Goal: Information Seeking & Learning: Learn about a topic

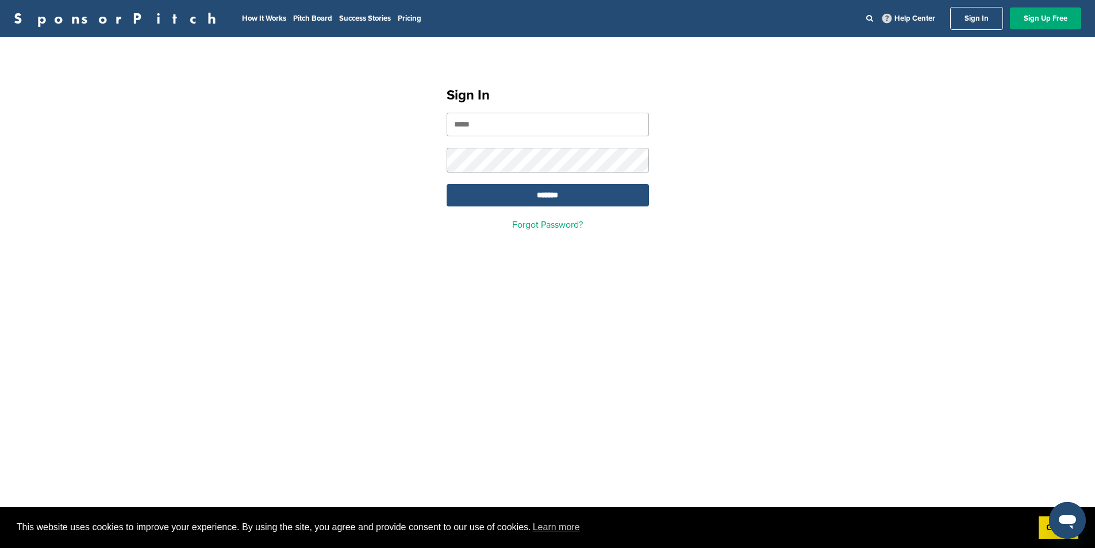
type input "**********"
click at [538, 198] on input "*******" at bounding box center [548, 195] width 202 height 22
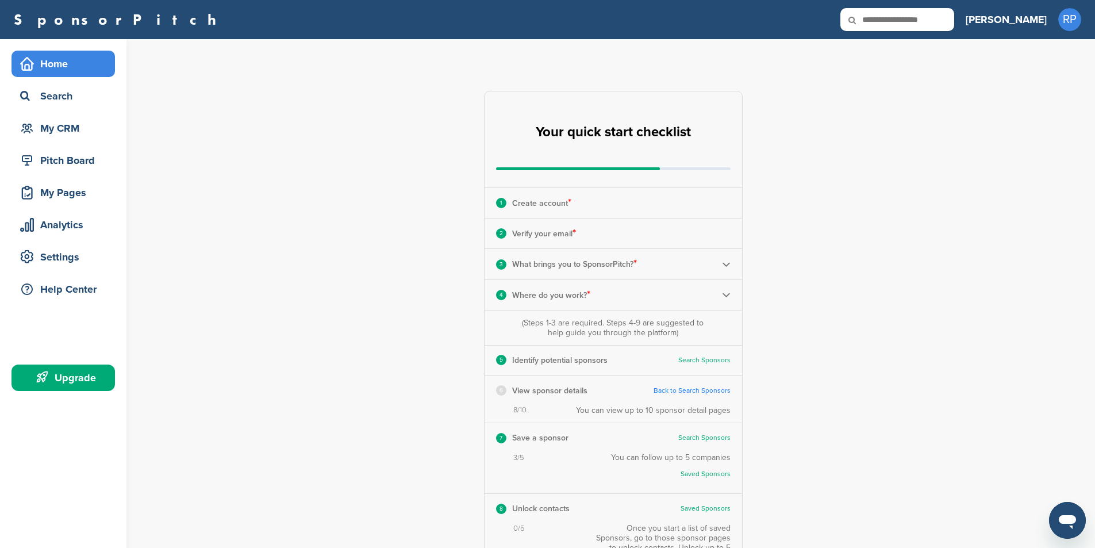
click at [72, 66] on div "Home" at bounding box center [66, 63] width 98 height 21
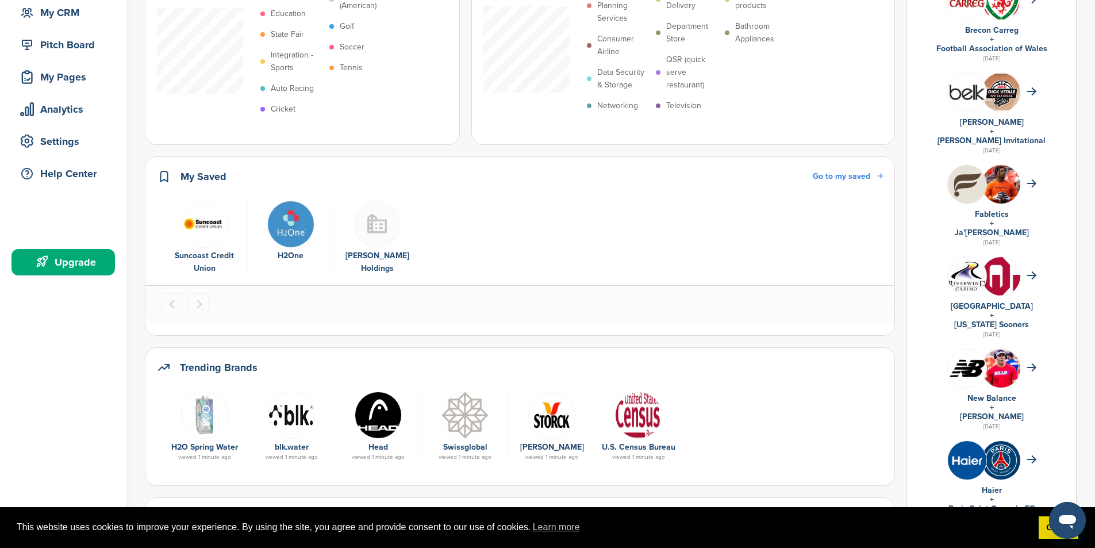
scroll to position [115, 0]
click at [301, 222] on img "2 of 3" at bounding box center [290, 224] width 47 height 47
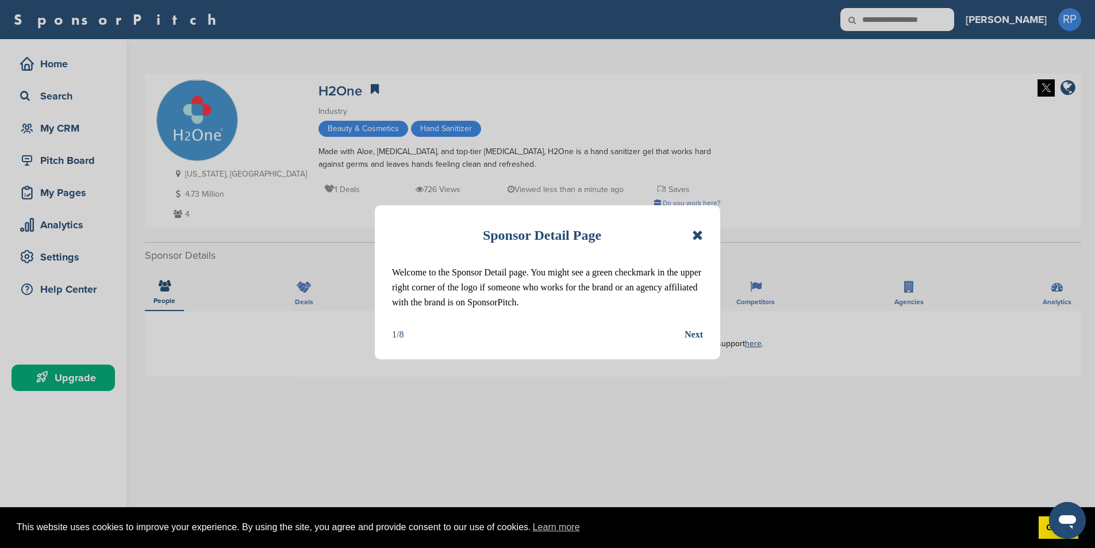
click at [696, 231] on icon at bounding box center [697, 235] width 11 height 14
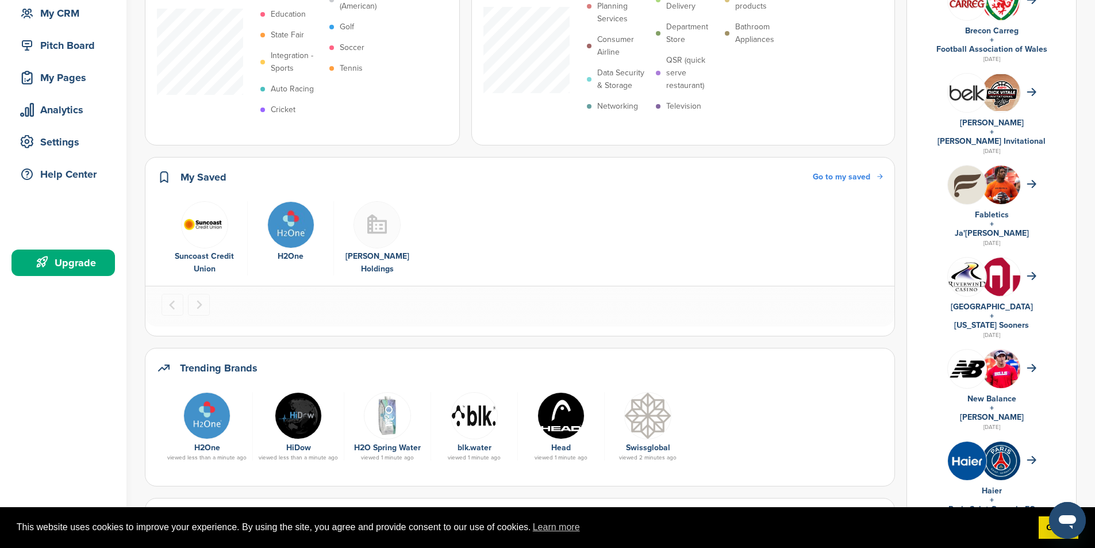
click at [208, 240] on img "1 of 3" at bounding box center [204, 224] width 47 height 47
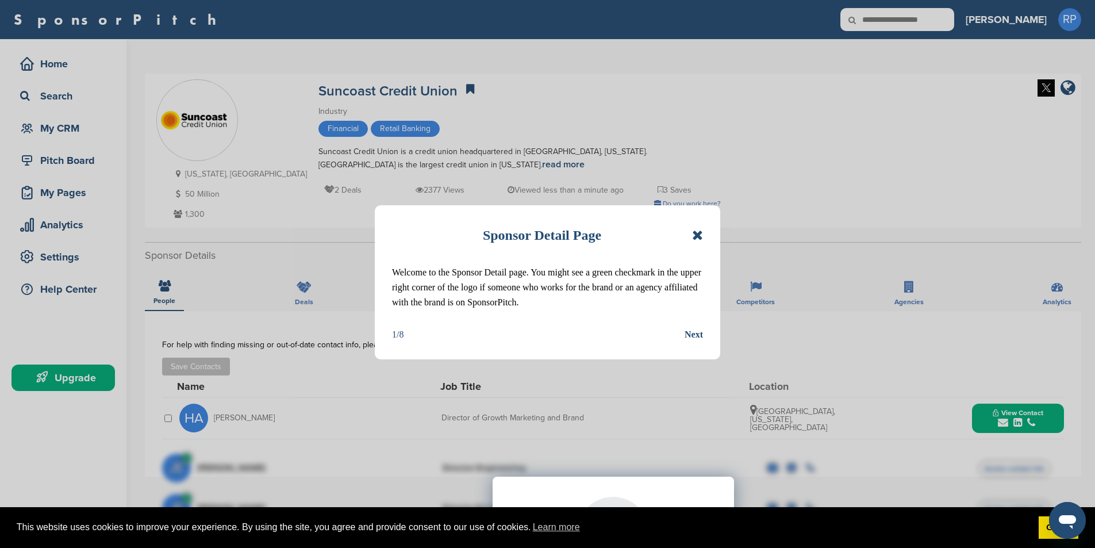
click at [699, 232] on icon at bounding box center [697, 235] width 11 height 14
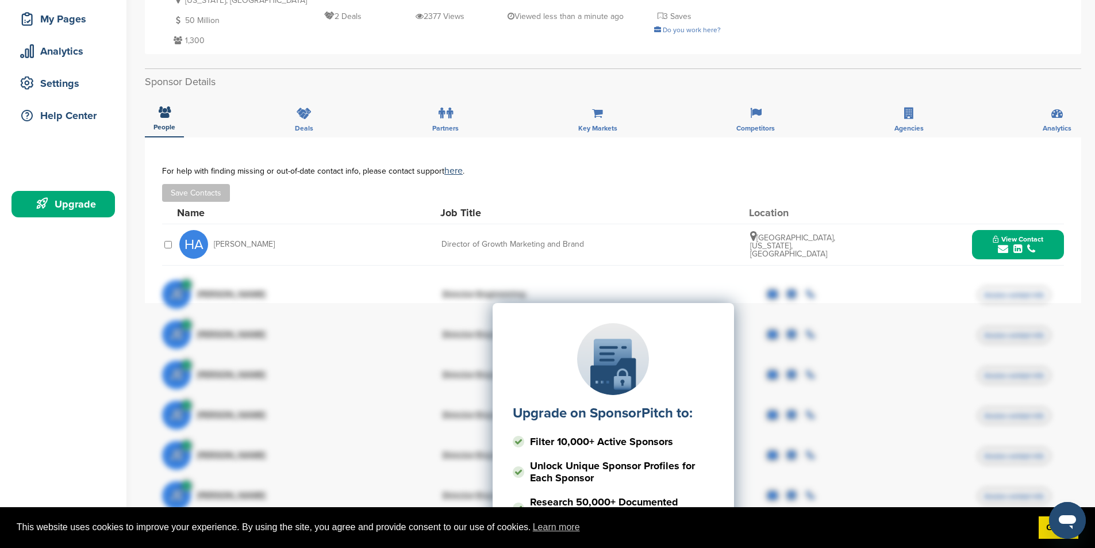
scroll to position [172, 0]
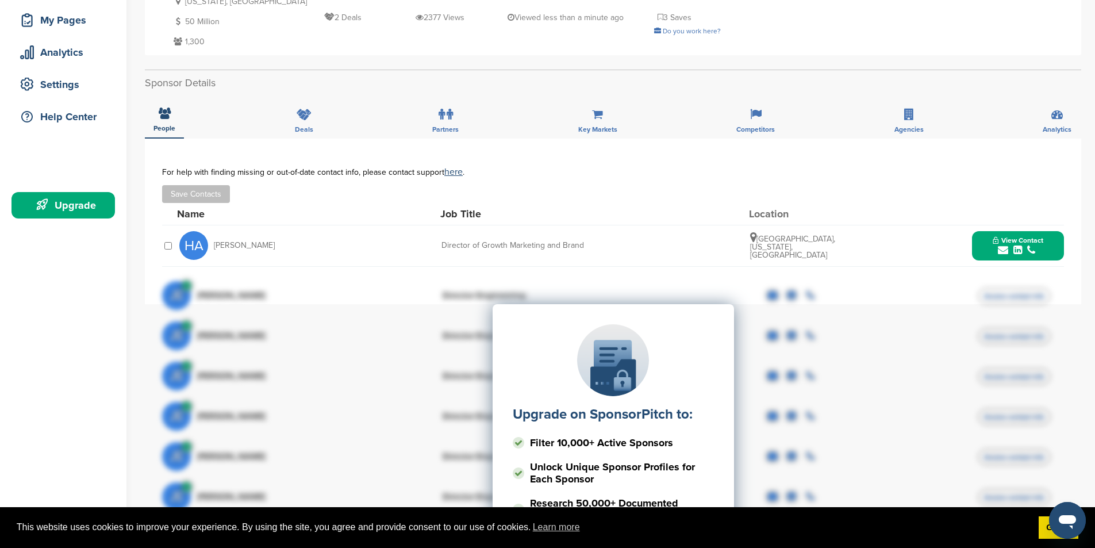
click at [1038, 246] on div "submit" at bounding box center [1017, 250] width 51 height 11
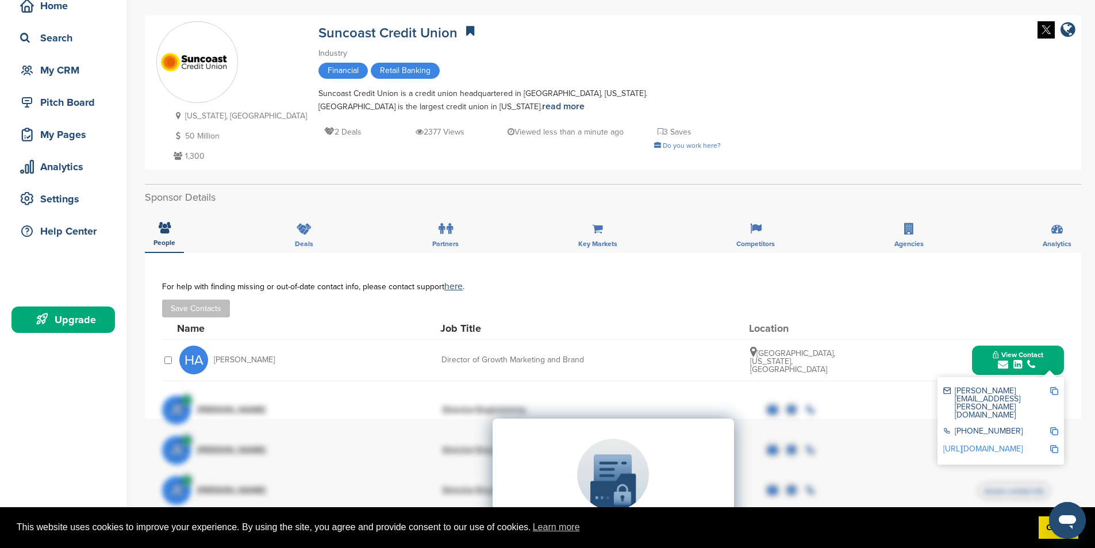
scroll to position [57, 0]
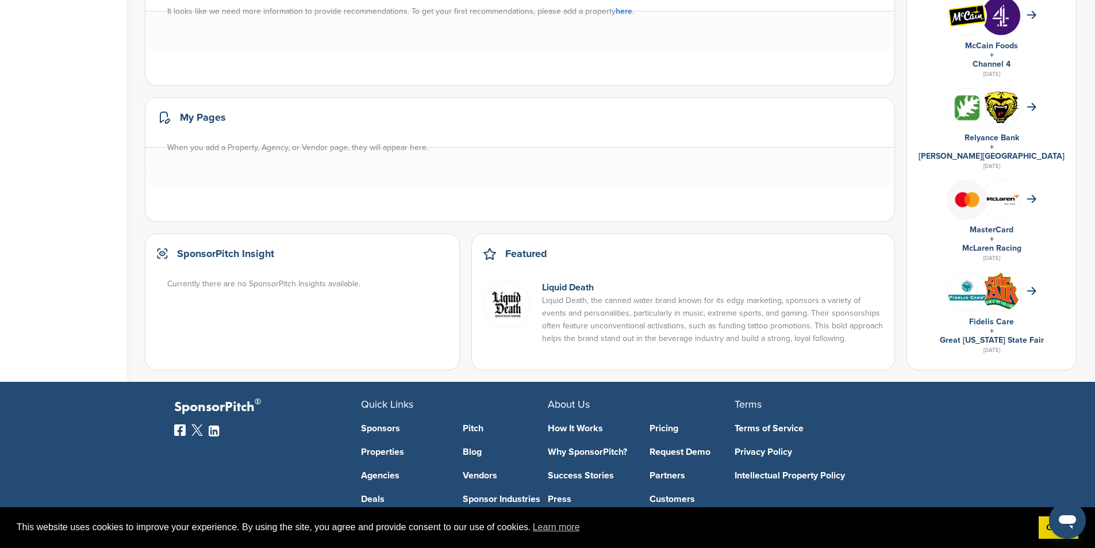
scroll to position [690, 0]
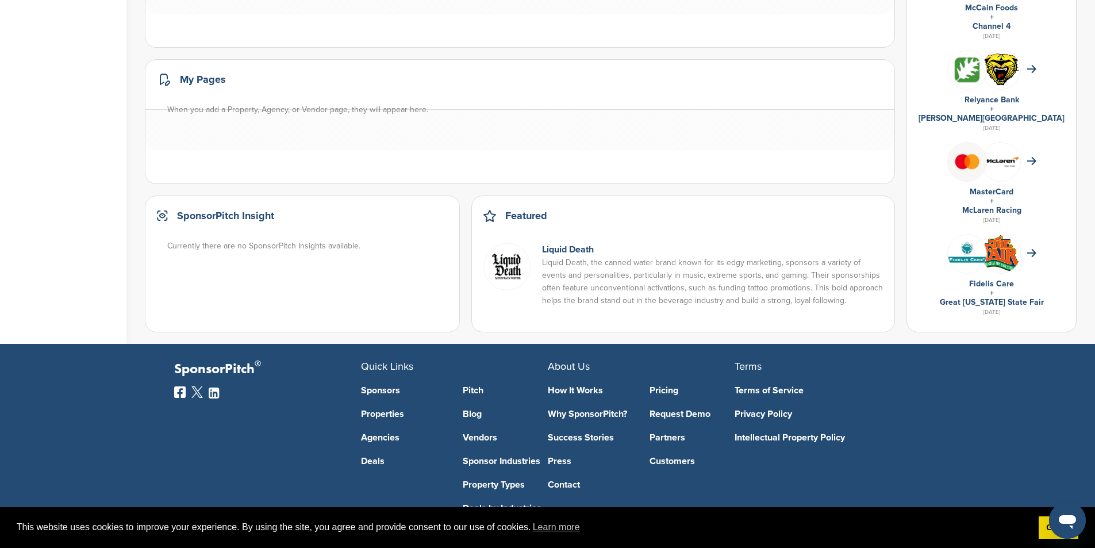
click at [523, 267] on img at bounding box center [506, 266] width 47 height 47
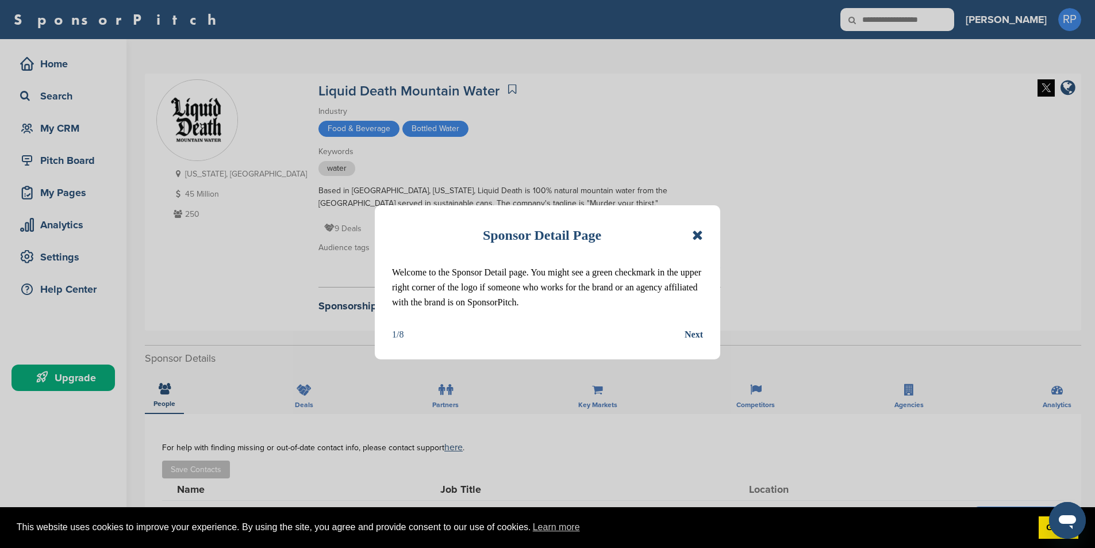
click at [693, 233] on icon at bounding box center [697, 235] width 11 height 14
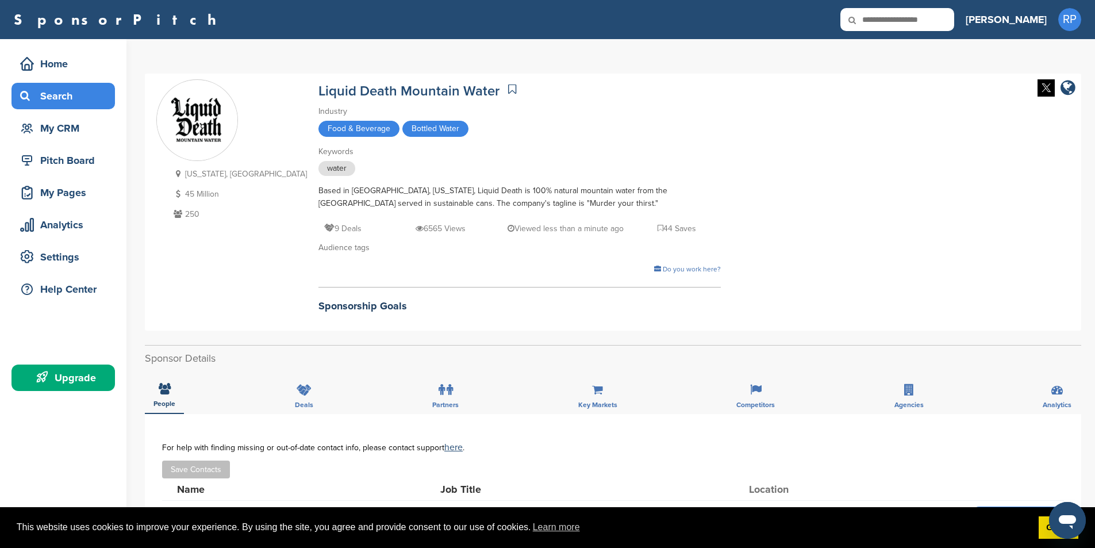
click at [41, 107] on div "Search" at bounding box center [62, 96] width 103 height 26
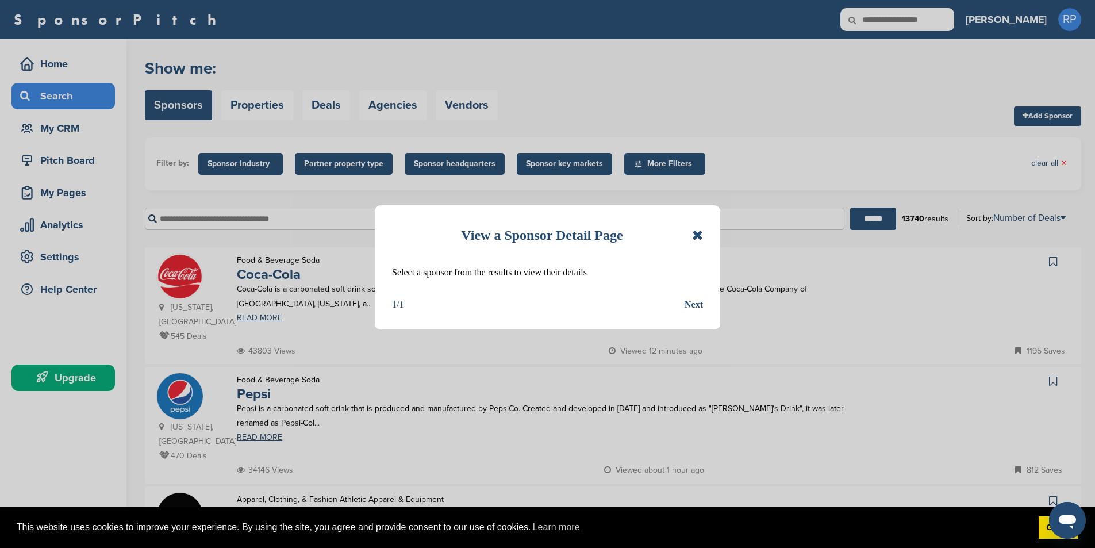
click at [699, 237] on icon at bounding box center [697, 235] width 11 height 14
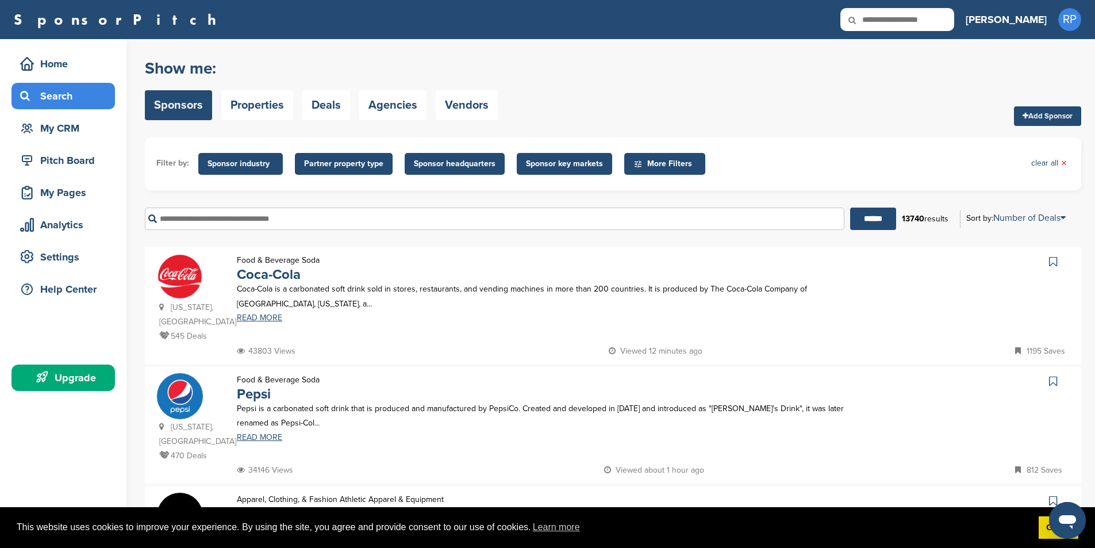
click at [545, 165] on span "Sponsor key markets" at bounding box center [564, 163] width 77 height 13
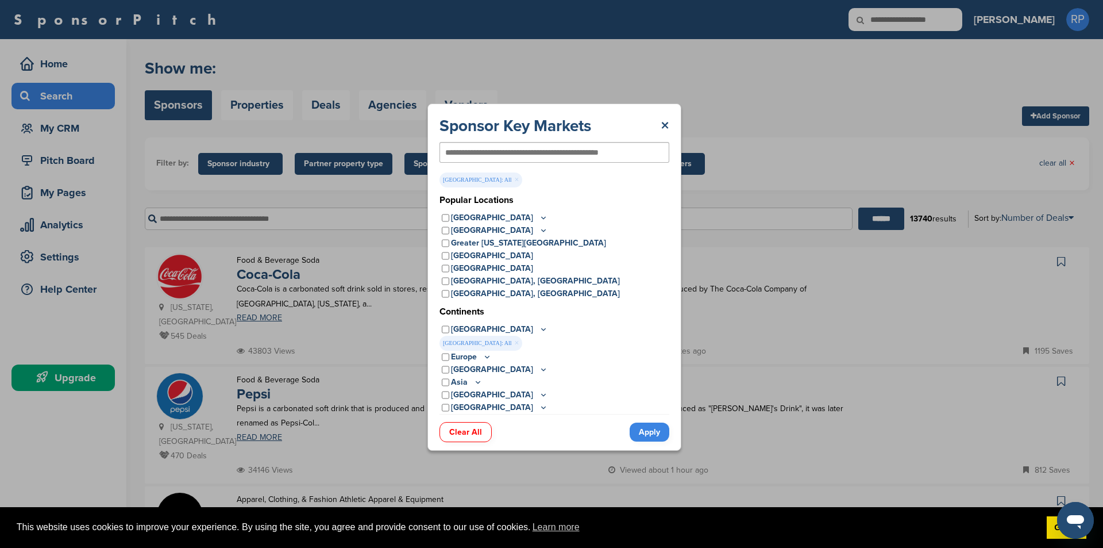
click at [654, 430] on link "Apply" at bounding box center [650, 431] width 40 height 19
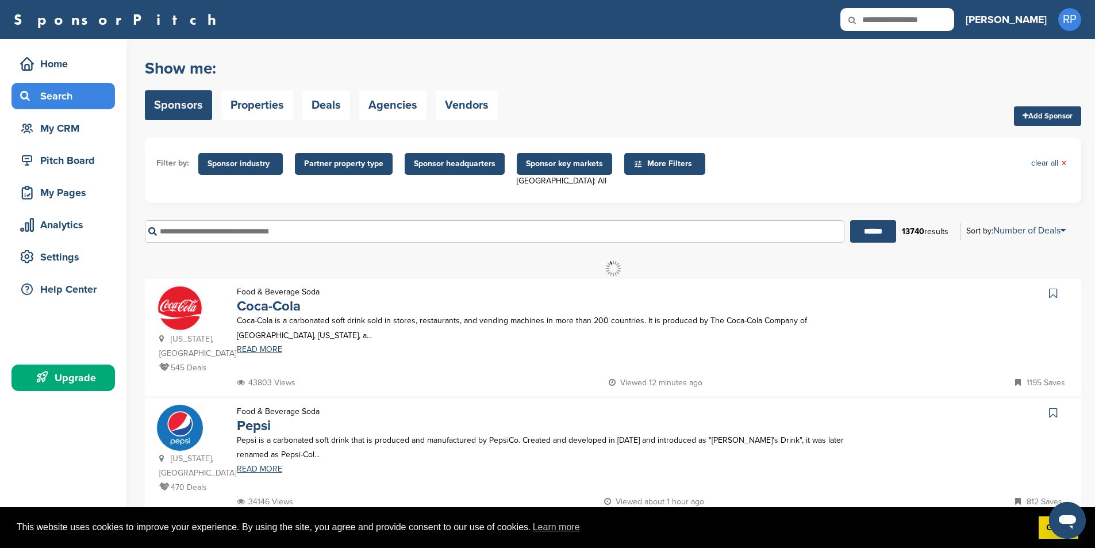
click at [565, 171] on span "Sponsor key markets" at bounding box center [564, 164] width 95 height 22
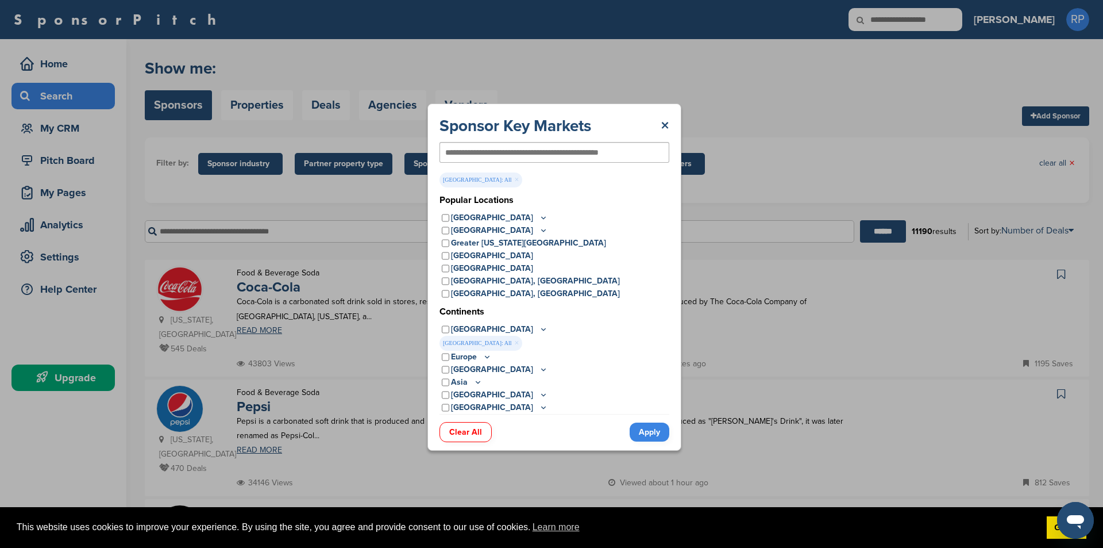
click at [242, 167] on div "Sponsor Key Markets × USA: All × Popular Locations United States Midwest Illino…" at bounding box center [554, 276] width 1109 height 553
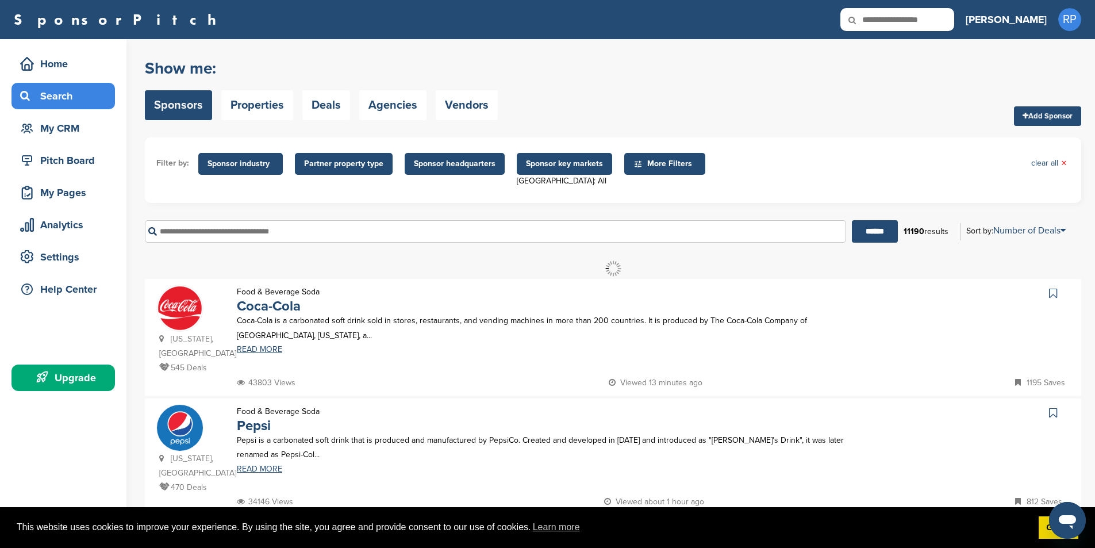
click at [248, 165] on span "Sponsor industry" at bounding box center [240, 163] width 66 height 13
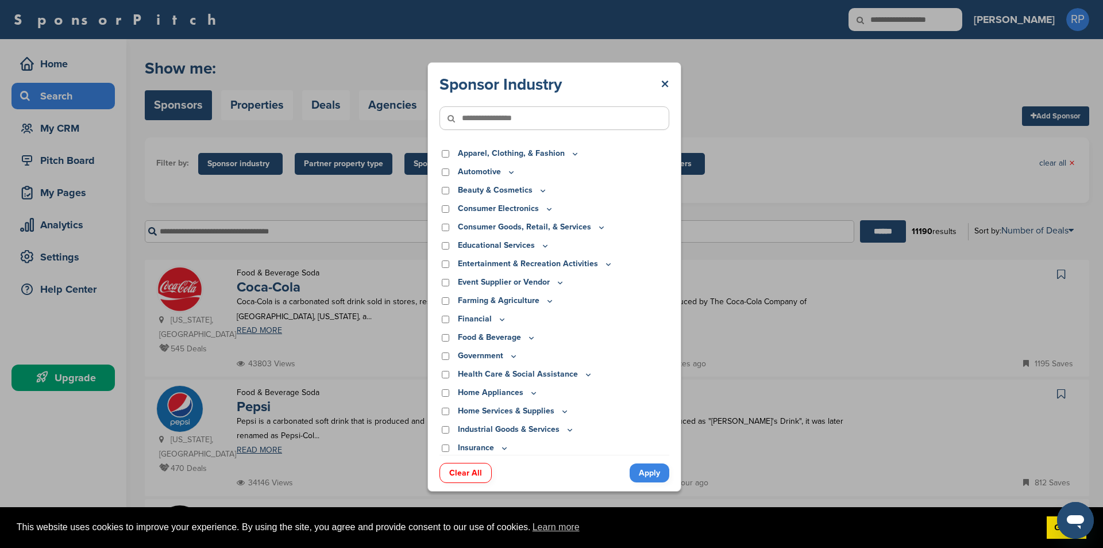
click at [248, 165] on div "Sponsor Industry × Apparel, Clothing, & Fashion Accessories Athletic Apparel & …" at bounding box center [554, 276] width 1109 height 553
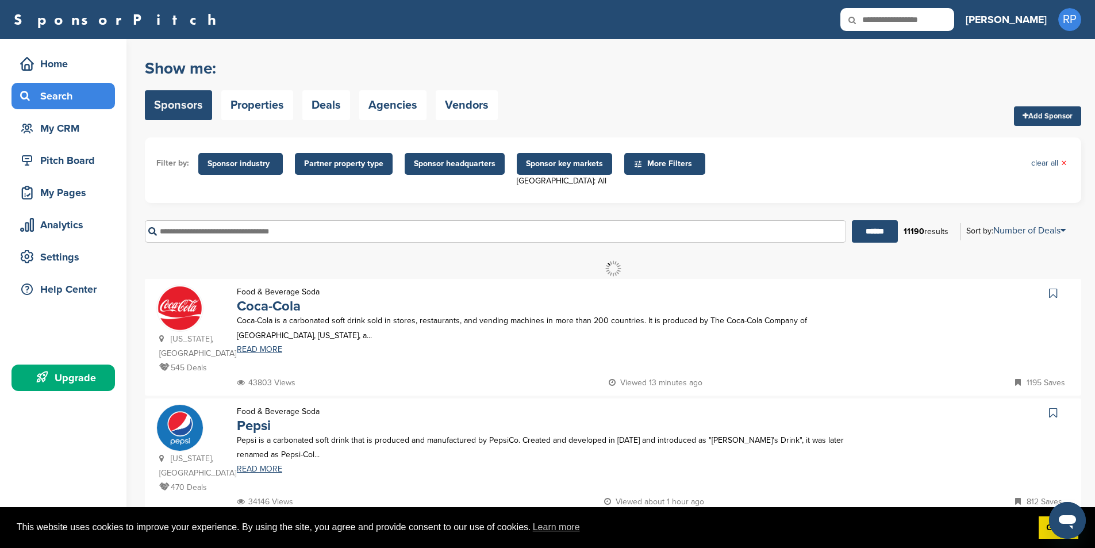
click at [334, 164] on span "Partner property type" at bounding box center [343, 163] width 79 height 13
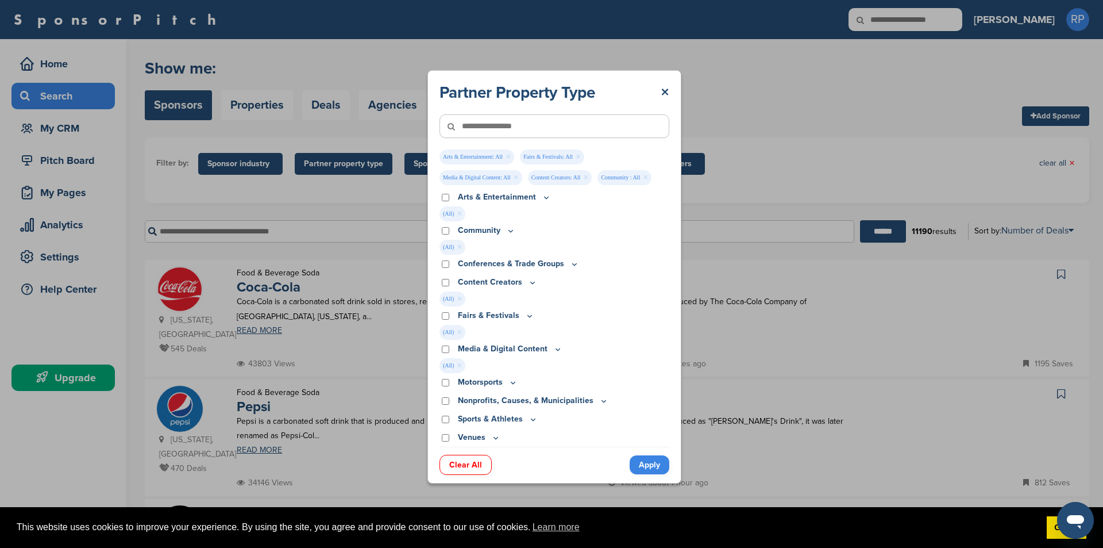
click at [644, 467] on link "Apply" at bounding box center [650, 464] width 40 height 19
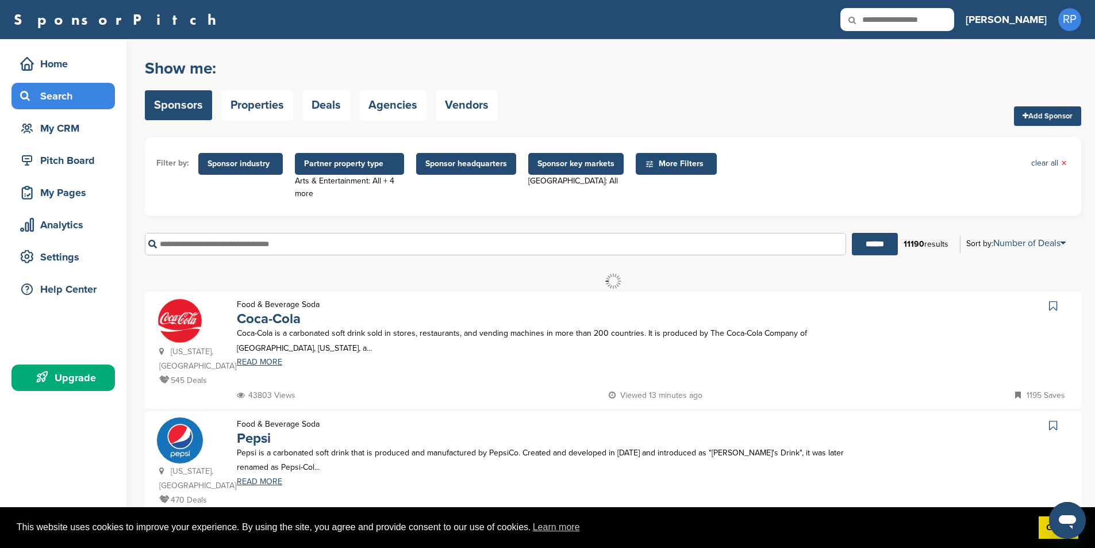
click at [472, 164] on span "Sponsor headquarters" at bounding box center [466, 163] width 82 height 13
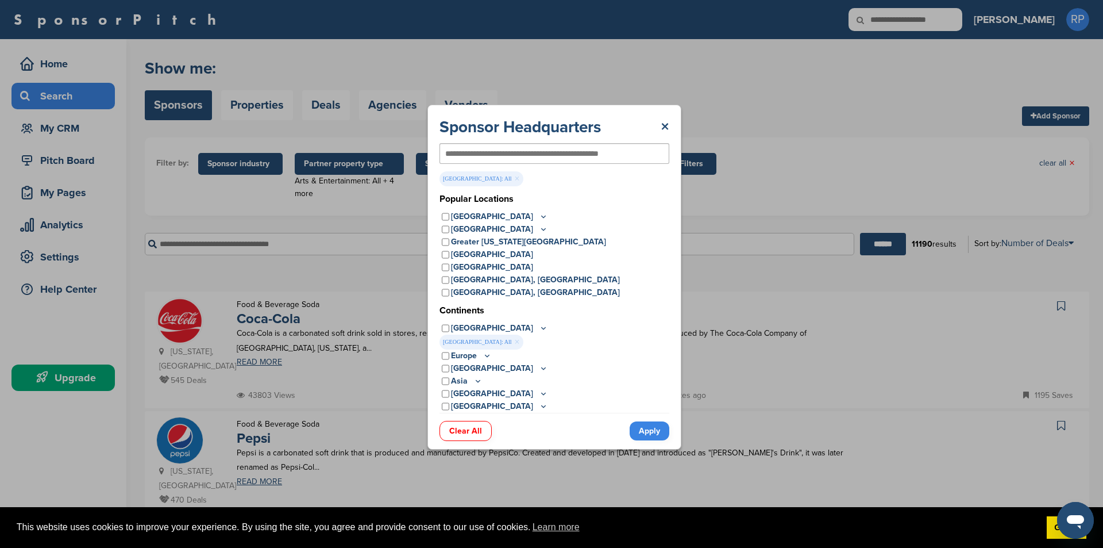
click at [647, 427] on link "Apply" at bounding box center [650, 430] width 40 height 19
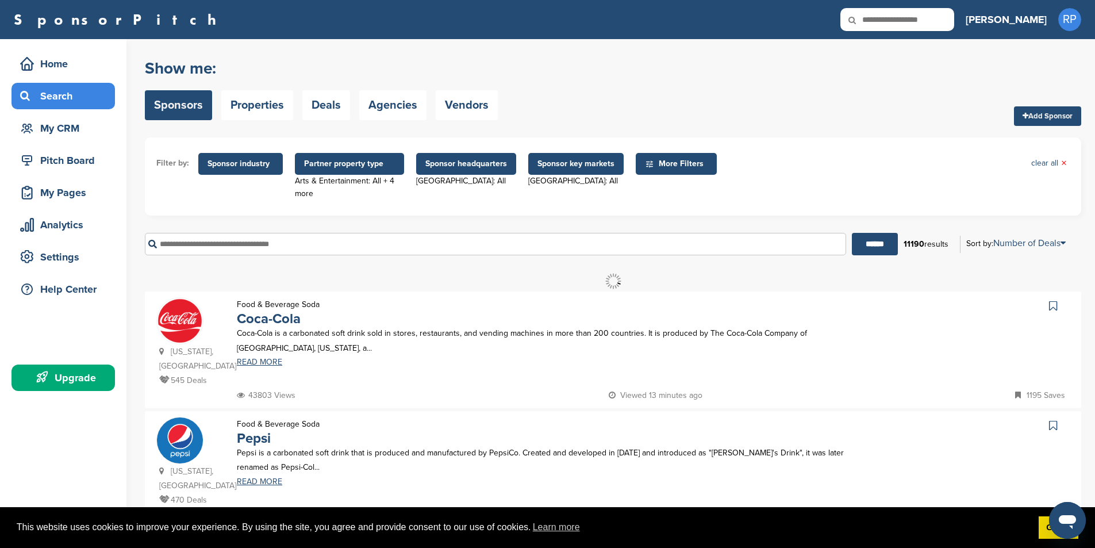
click at [653, 167] on span "More Filters" at bounding box center [678, 163] width 66 height 13
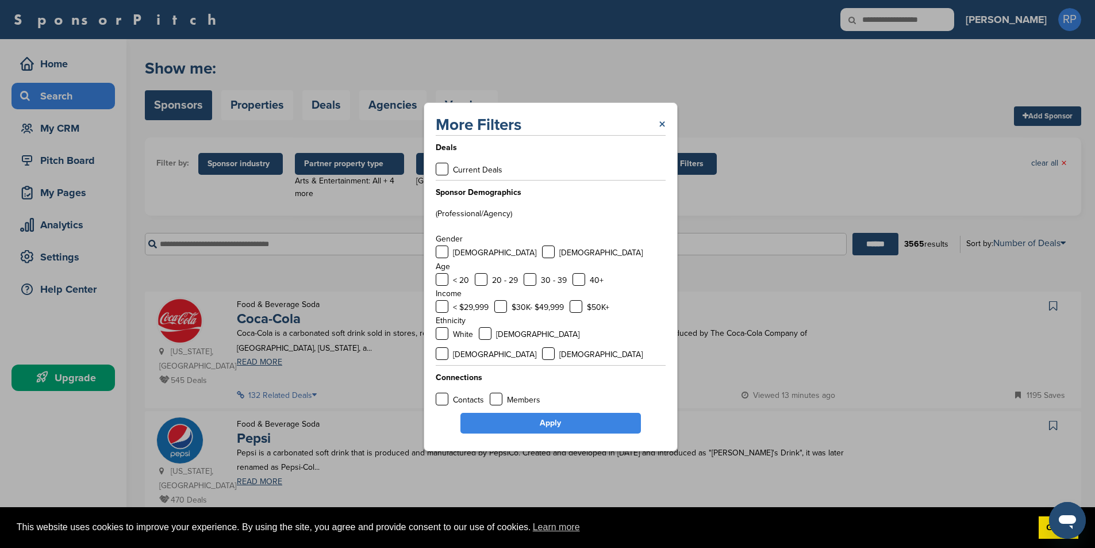
click at [660, 131] on link "×" at bounding box center [662, 124] width 7 height 21
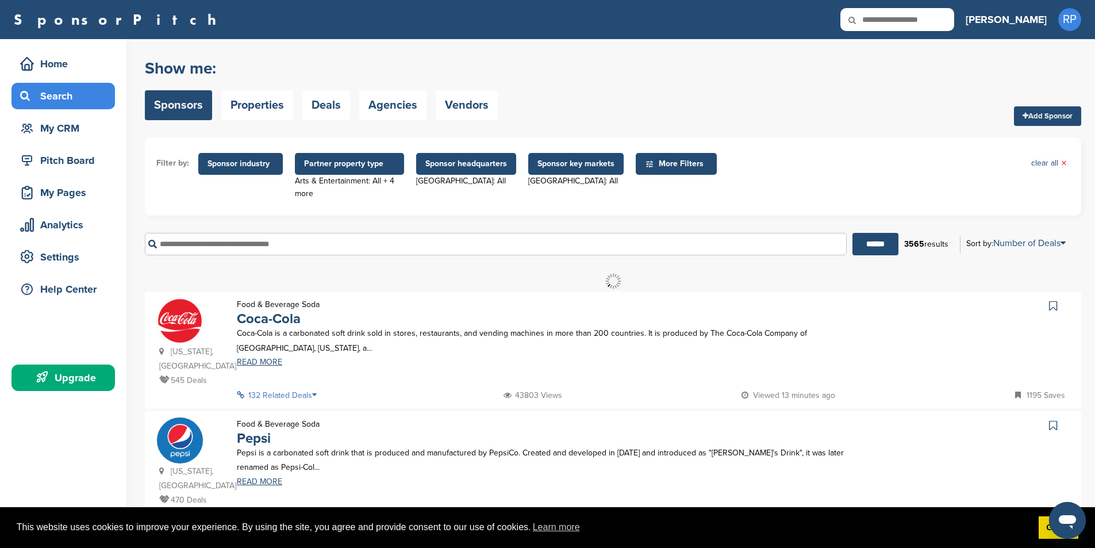
click at [230, 166] on span "Sponsor industry" at bounding box center [240, 163] width 66 height 13
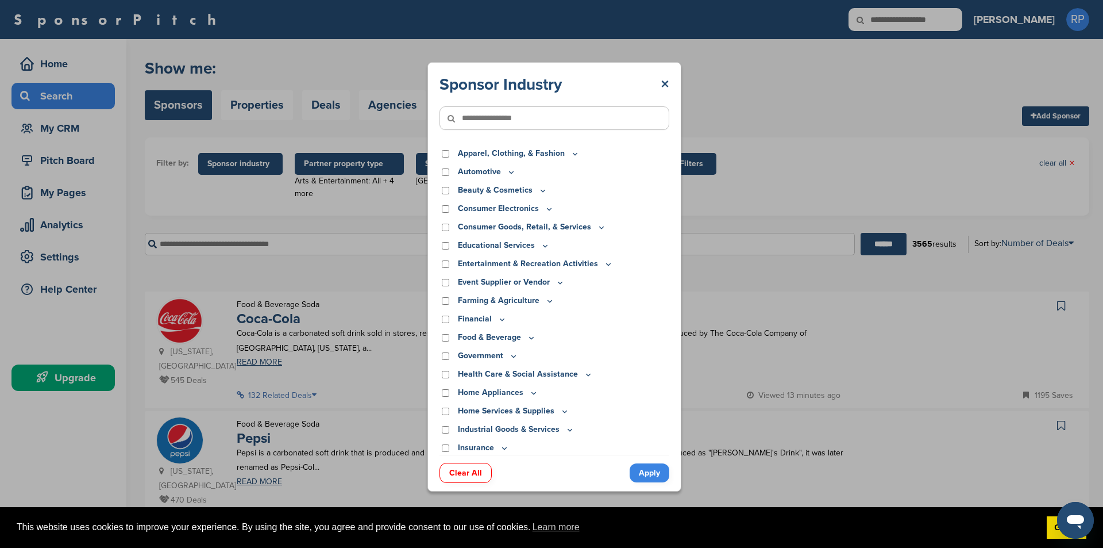
click at [230, 166] on div "Sponsor Industry × Apparel, Clothing, & Fashion Accessories Athletic Apparel & …" at bounding box center [554, 276] width 1109 height 553
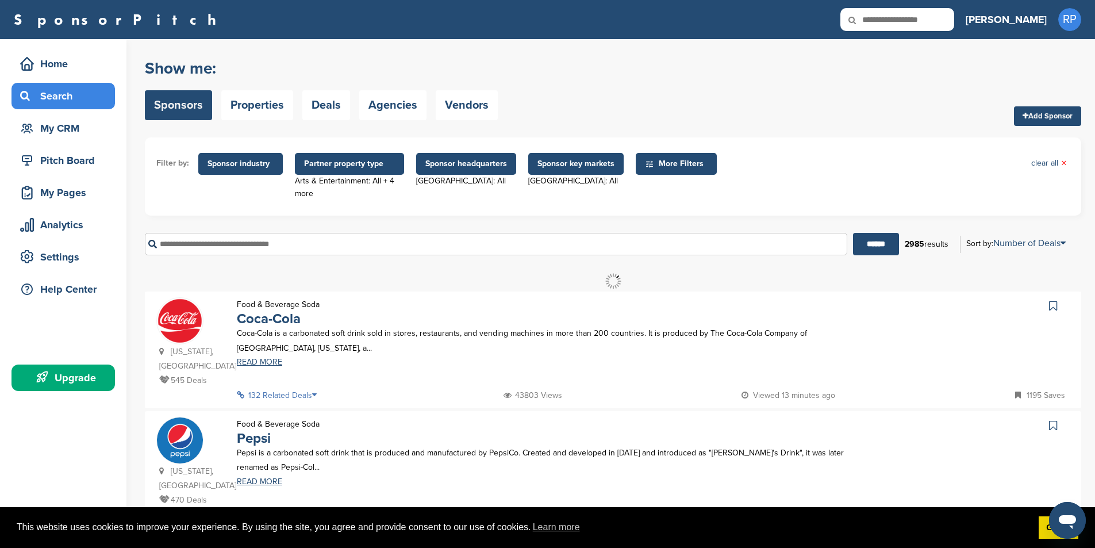
click at [560, 165] on span "Sponsor key markets" at bounding box center [575, 163] width 77 height 13
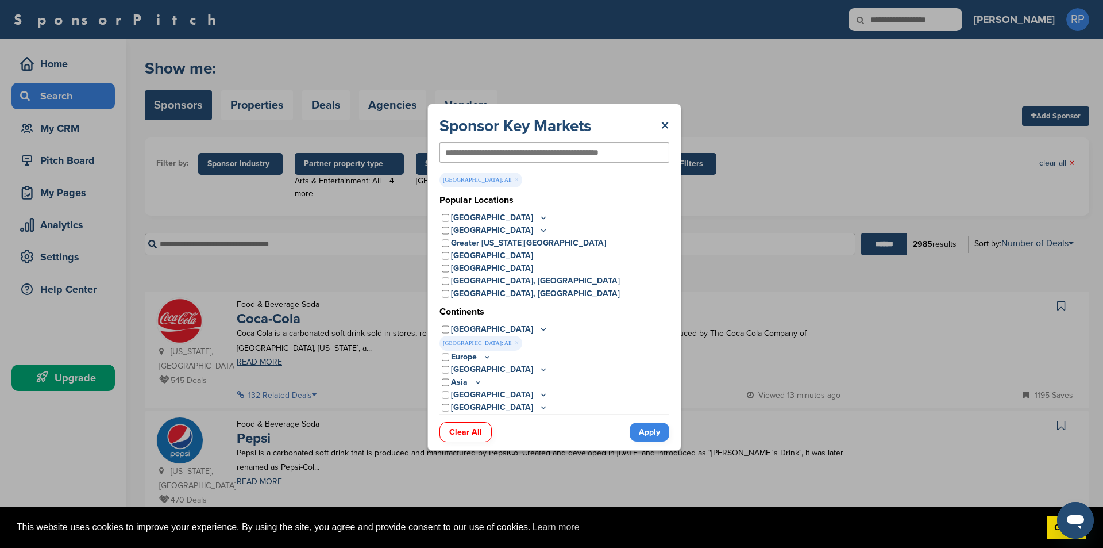
click at [491, 155] on input "text" at bounding box center [535, 152] width 181 height 10
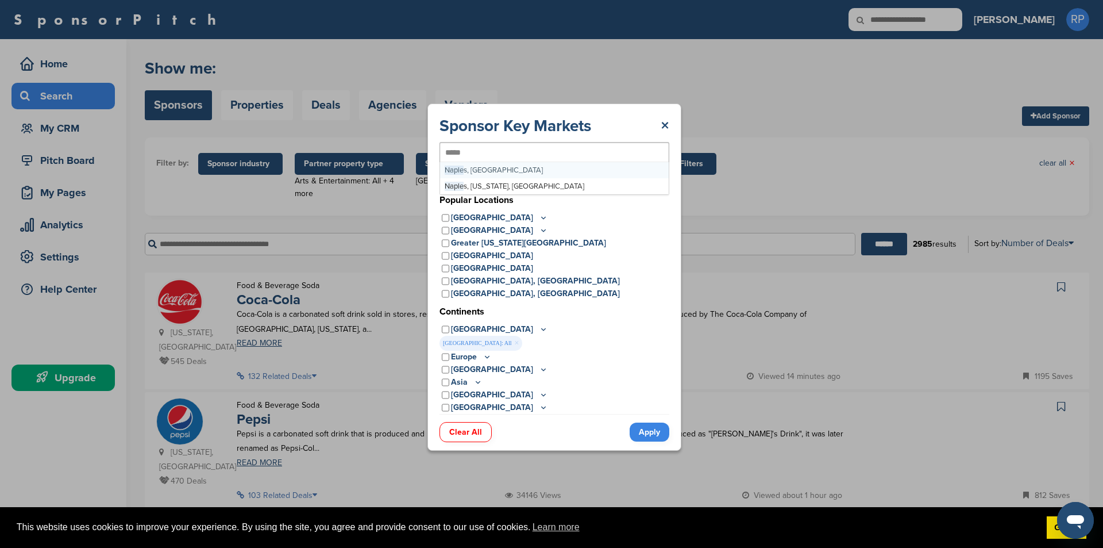
type input "******"
type input "**********"
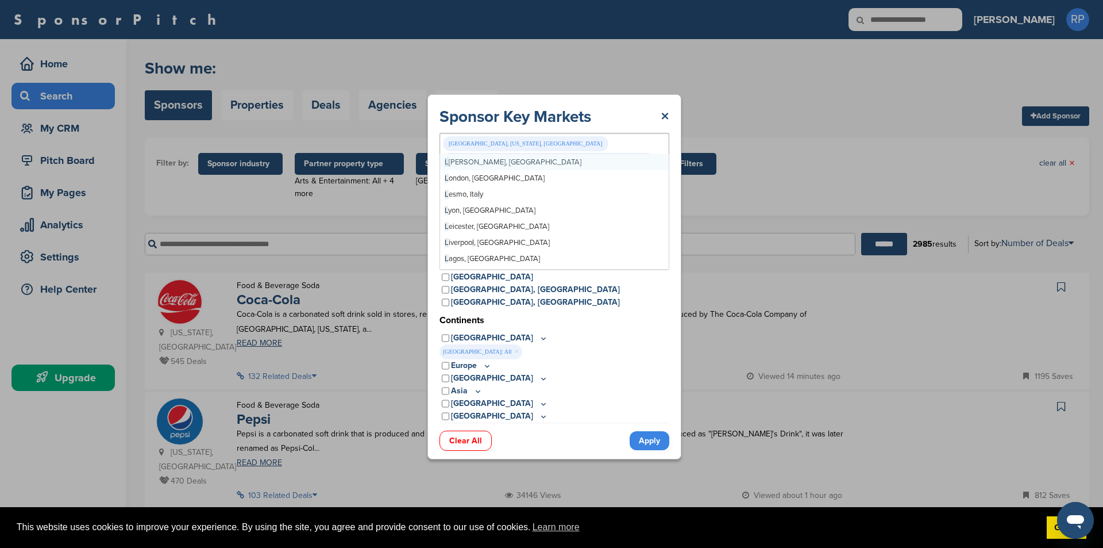
type input "***"
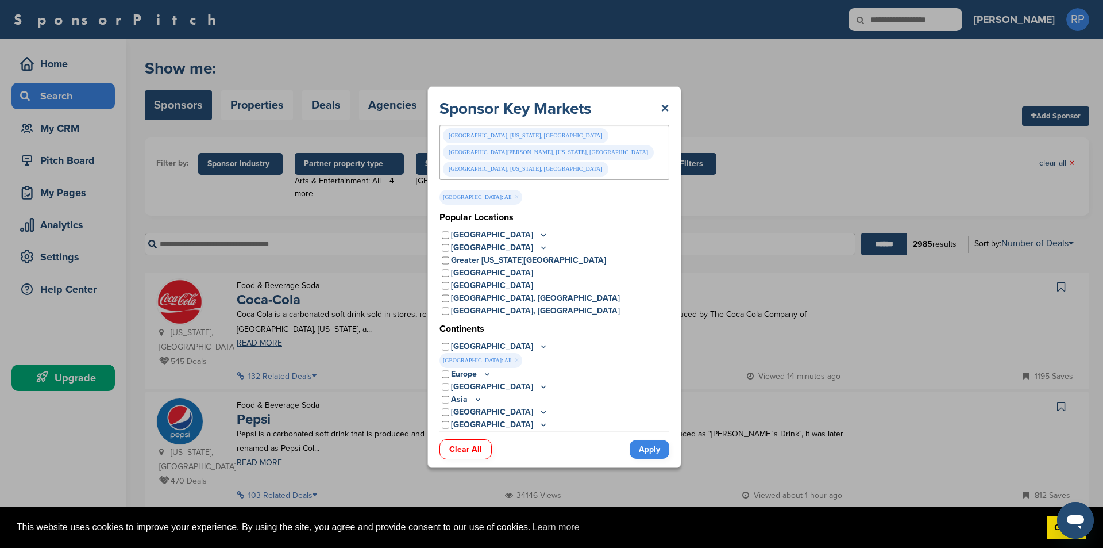
click at [650, 440] on link "Apply" at bounding box center [650, 449] width 40 height 19
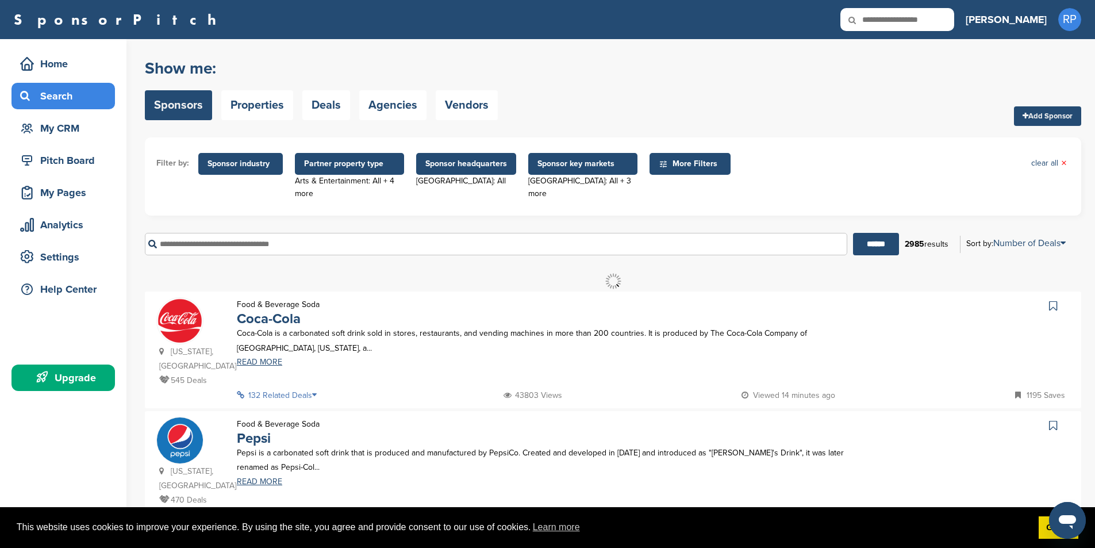
click at [548, 166] on span "Sponsor key markets" at bounding box center [582, 163] width 91 height 13
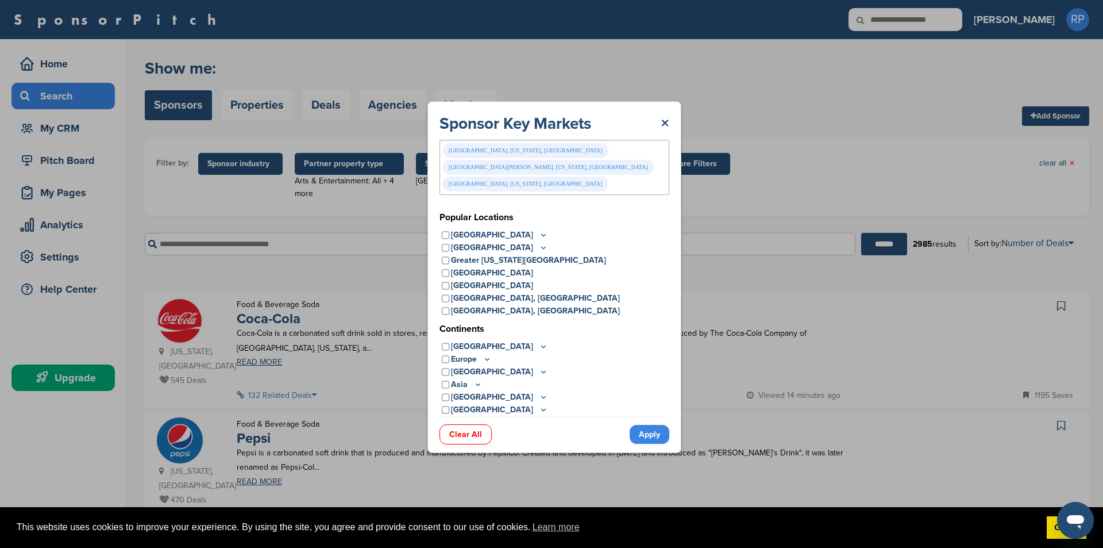
click at [652, 425] on link "Apply" at bounding box center [650, 434] width 40 height 19
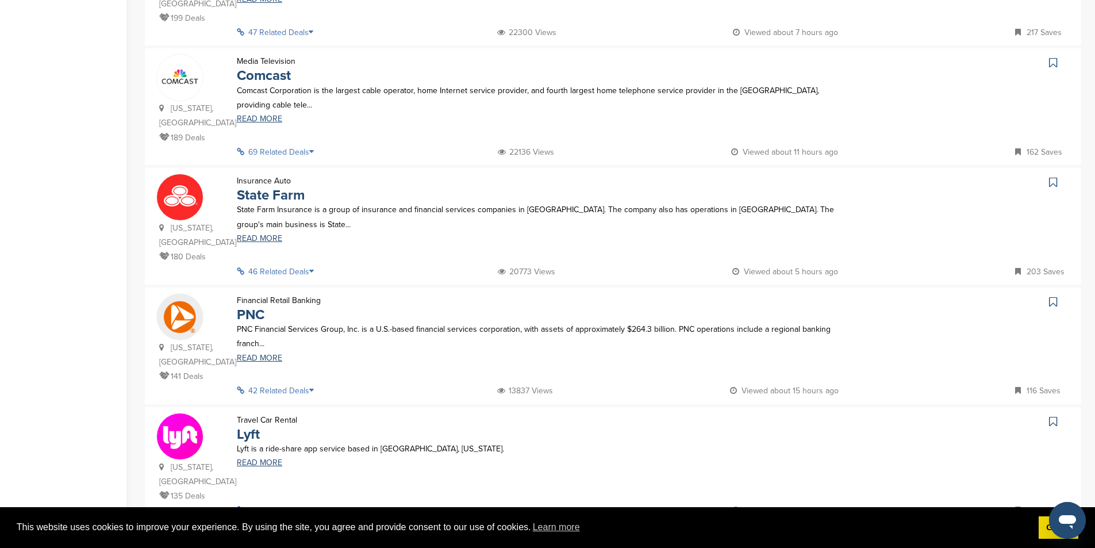
scroll to position [747, 0]
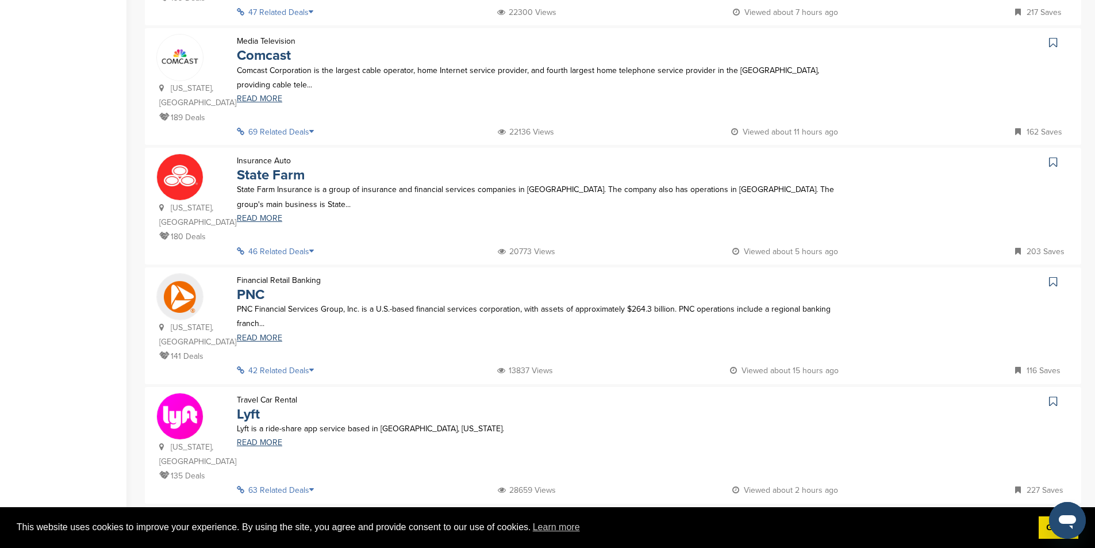
click at [308, 363] on p "42 Related Deals" at bounding box center [279, 370] width 84 height 14
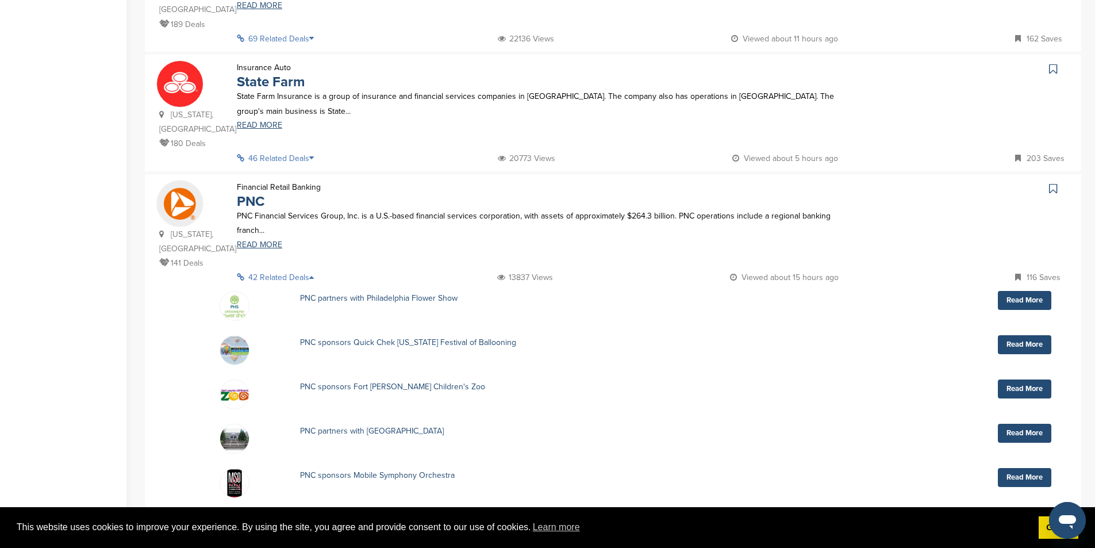
scroll to position [805, 0]
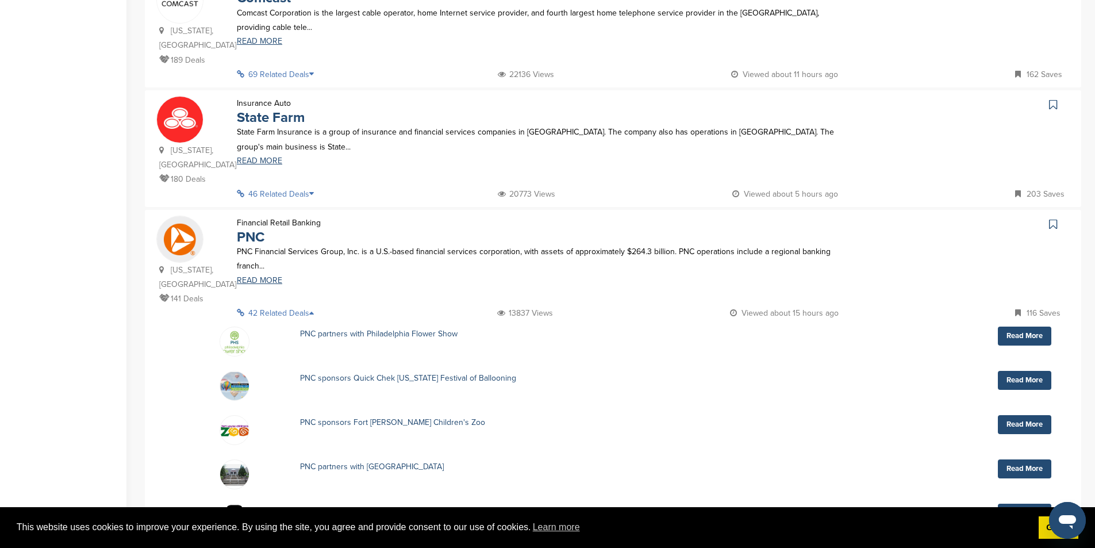
click at [309, 306] on p "42 Related Deals" at bounding box center [279, 313] width 84 height 14
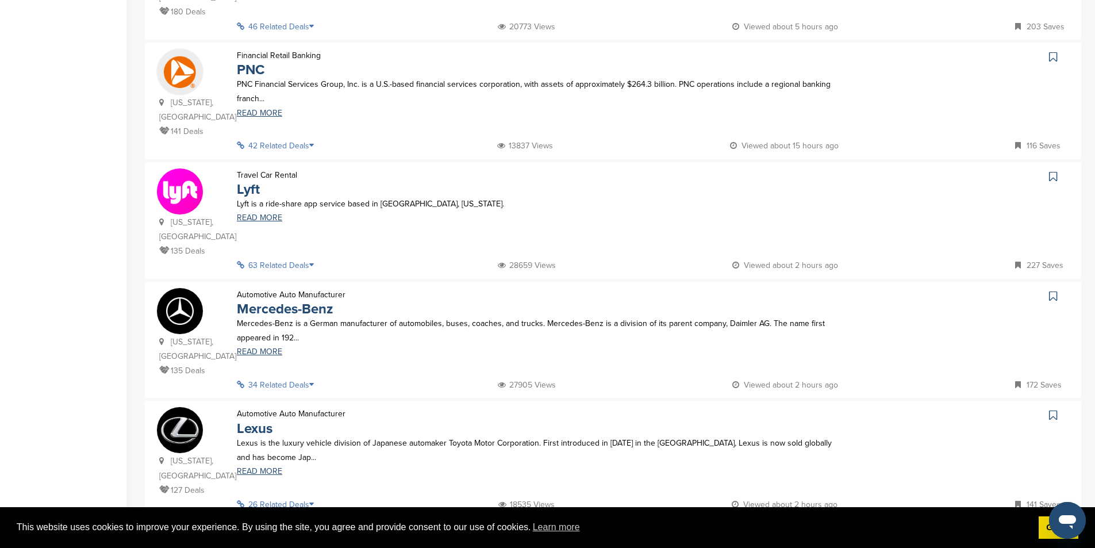
scroll to position [977, 0]
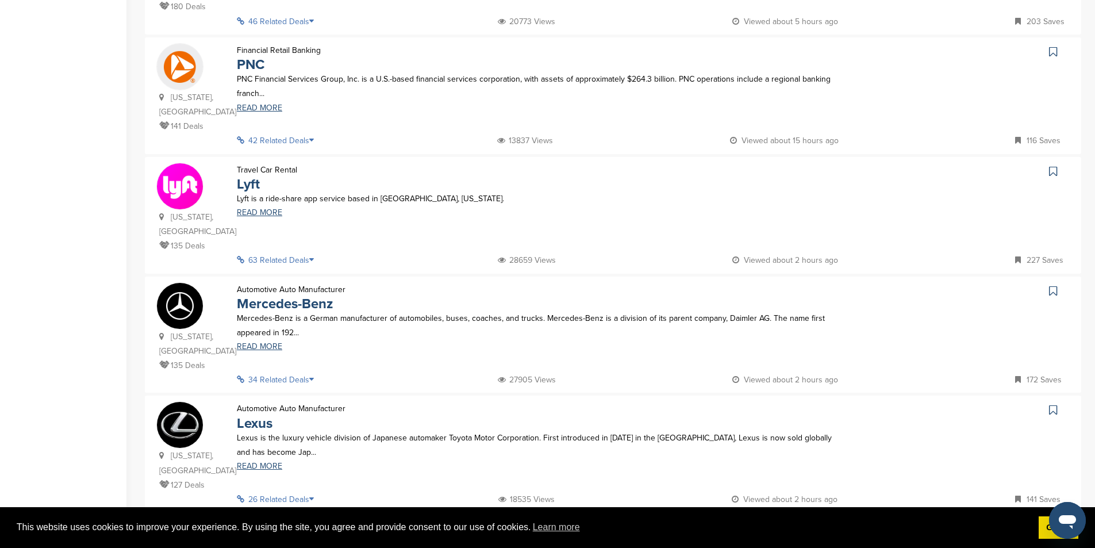
click at [310, 372] on p "34 Related Deals" at bounding box center [279, 379] width 84 height 14
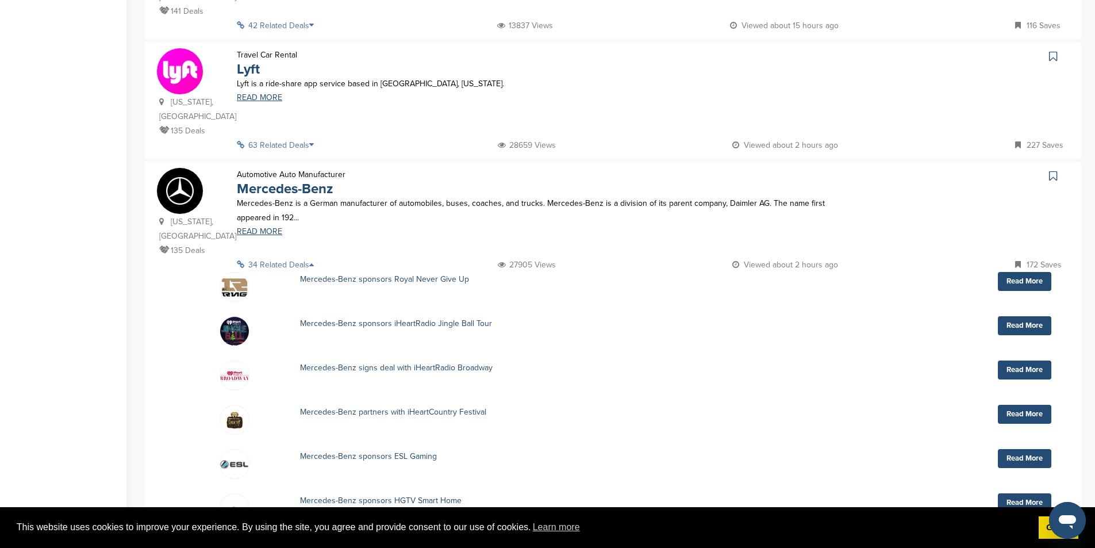
scroll to position [1226, 0]
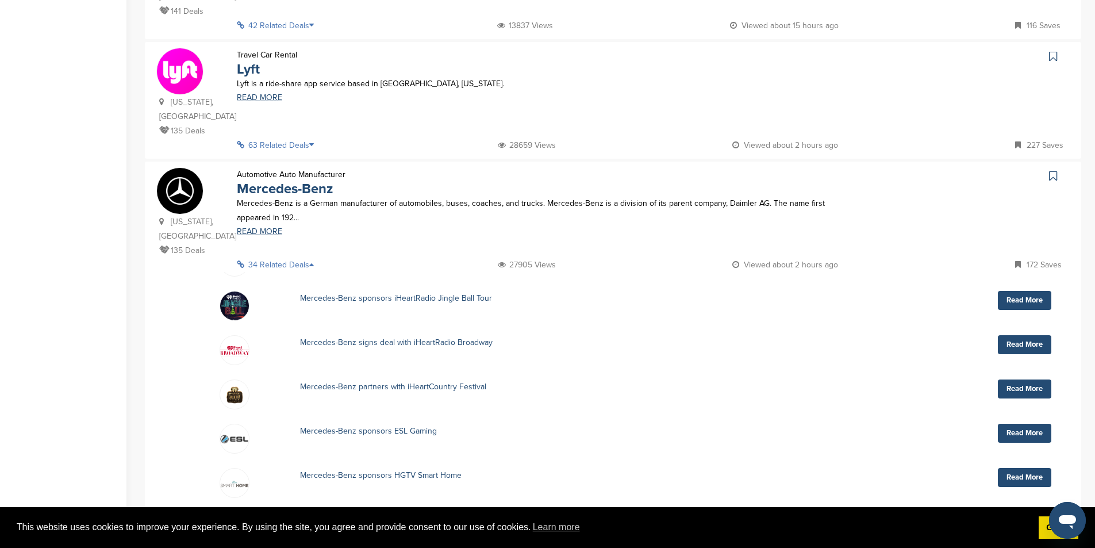
click at [298, 257] on p "34 Related Deals" at bounding box center [279, 264] width 84 height 14
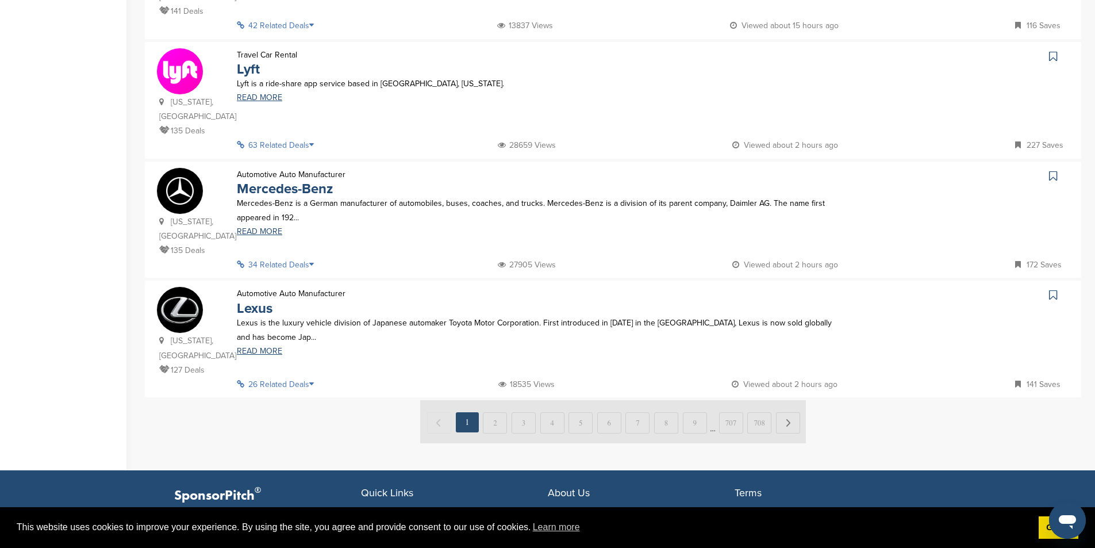
click at [282, 377] on p "26 Related Deals" at bounding box center [279, 384] width 84 height 14
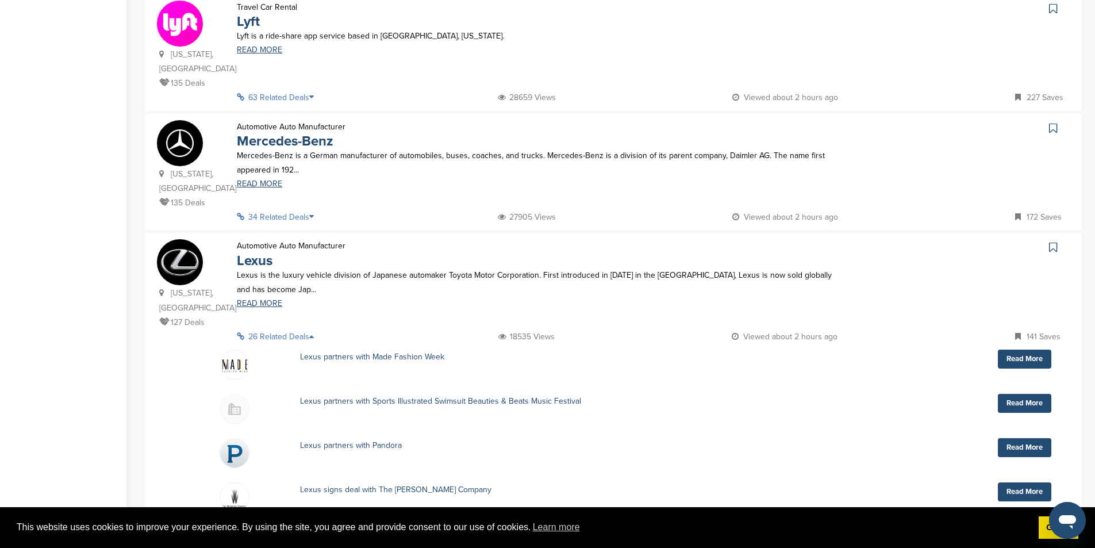
scroll to position [1092, 0]
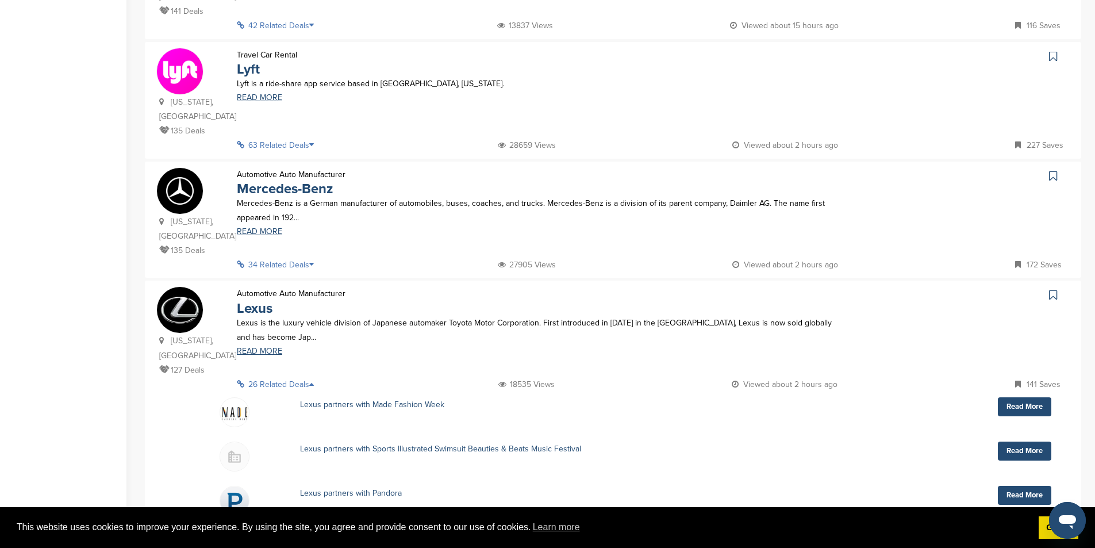
click at [278, 377] on p "26 Related Deals" at bounding box center [279, 384] width 84 height 14
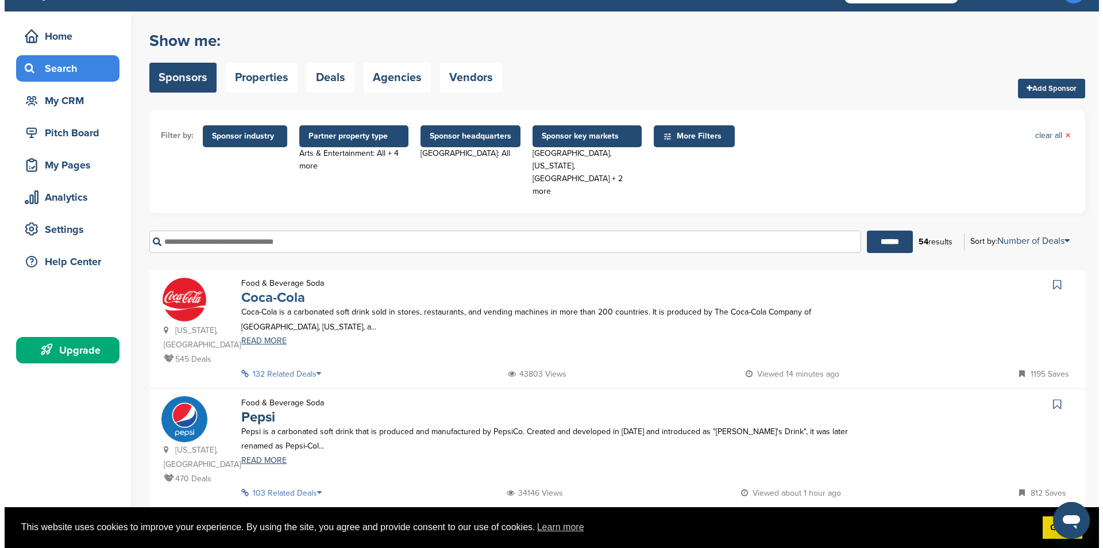
scroll to position [0, 0]
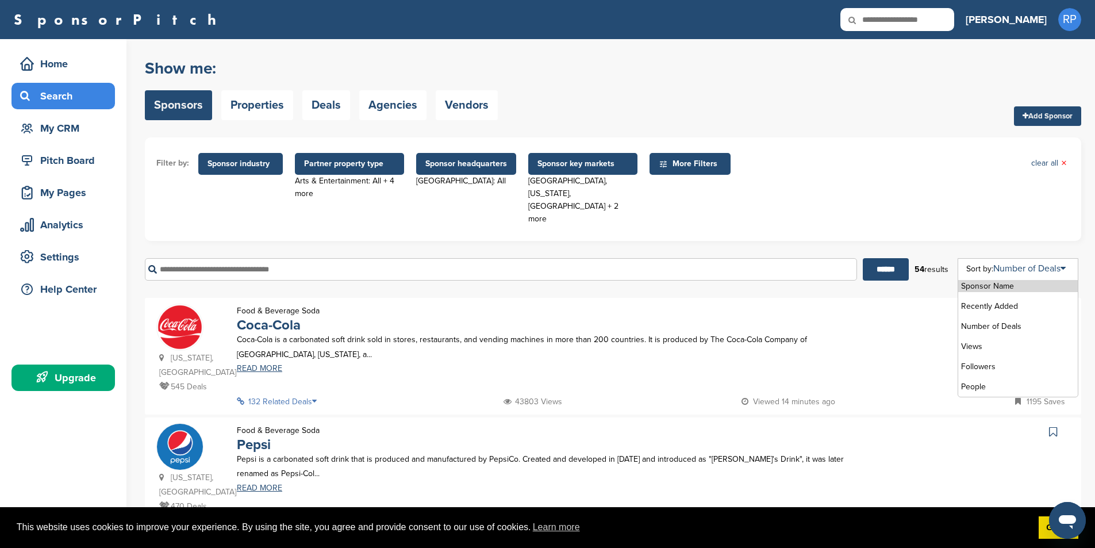
click at [1018, 258] on div "Sponsor Name Recently Added Number of Deals Views Followers People" at bounding box center [1017, 327] width 121 height 139
click at [458, 170] on span "Sponsor headquarters" at bounding box center [466, 163] width 82 height 13
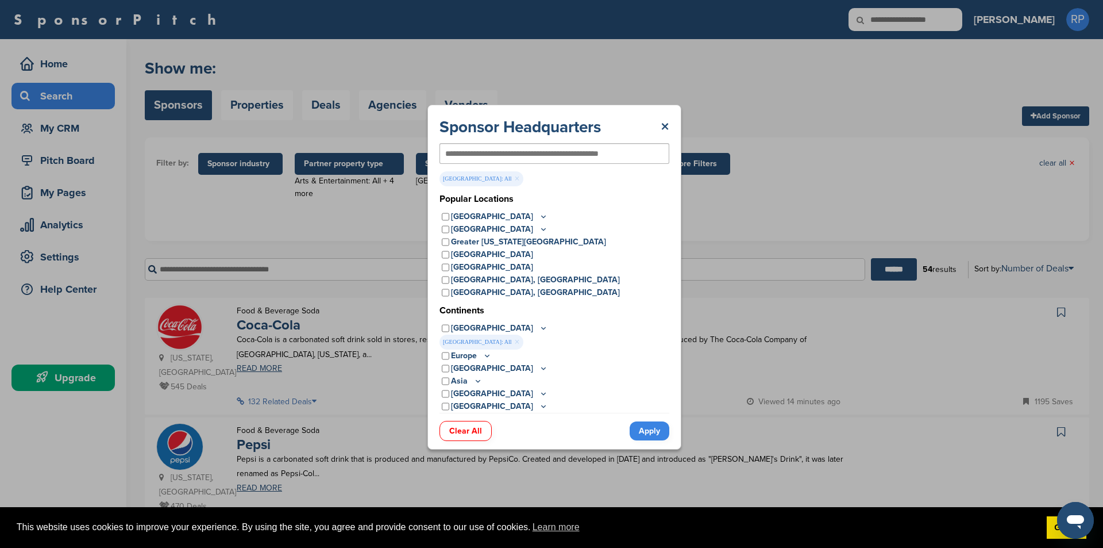
click at [479, 151] on input "text" at bounding box center [535, 153] width 181 height 10
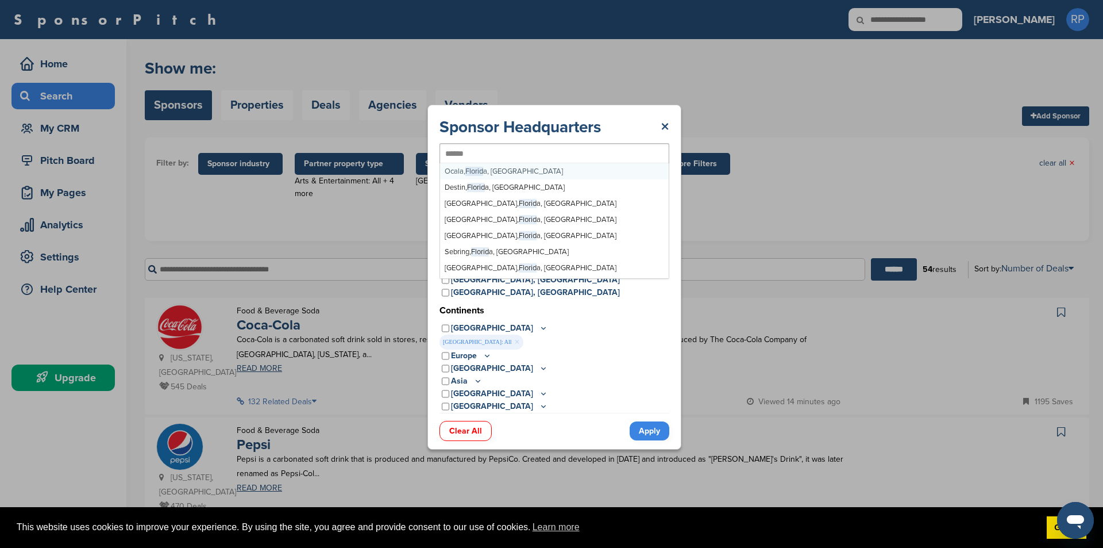
type input "*******"
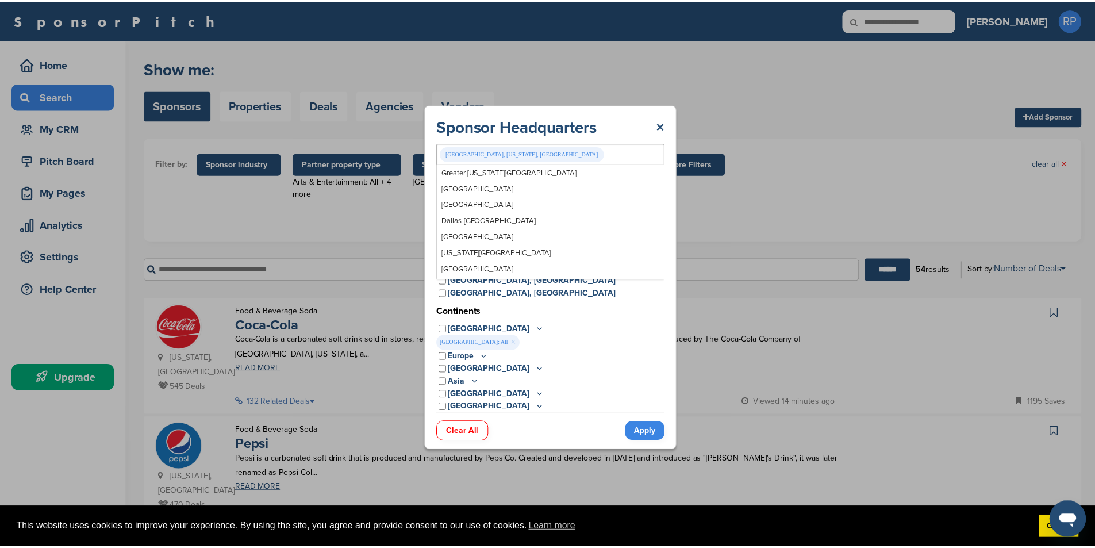
scroll to position [15042, 0]
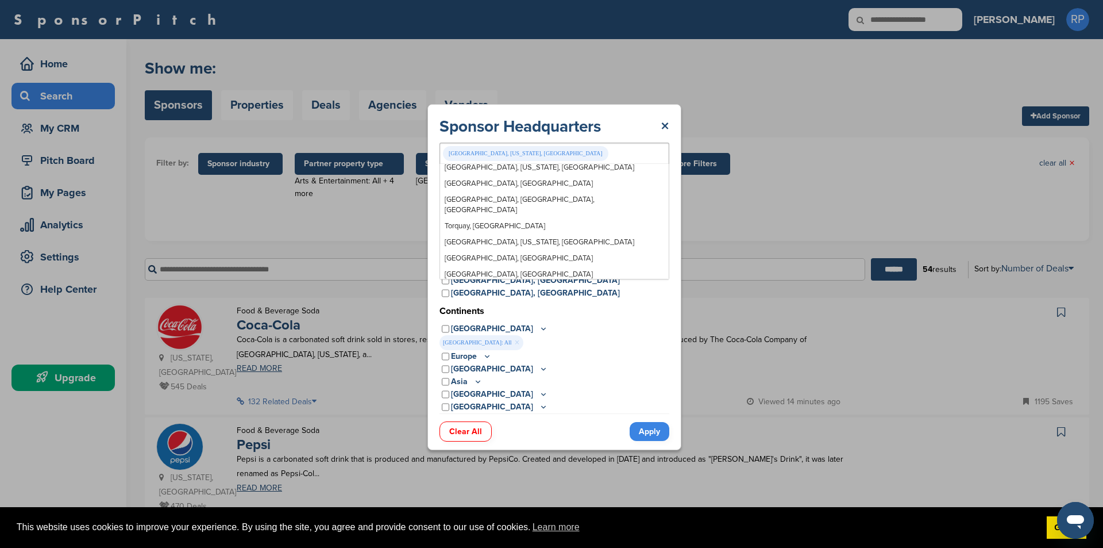
click at [648, 431] on link "Apply" at bounding box center [650, 431] width 40 height 19
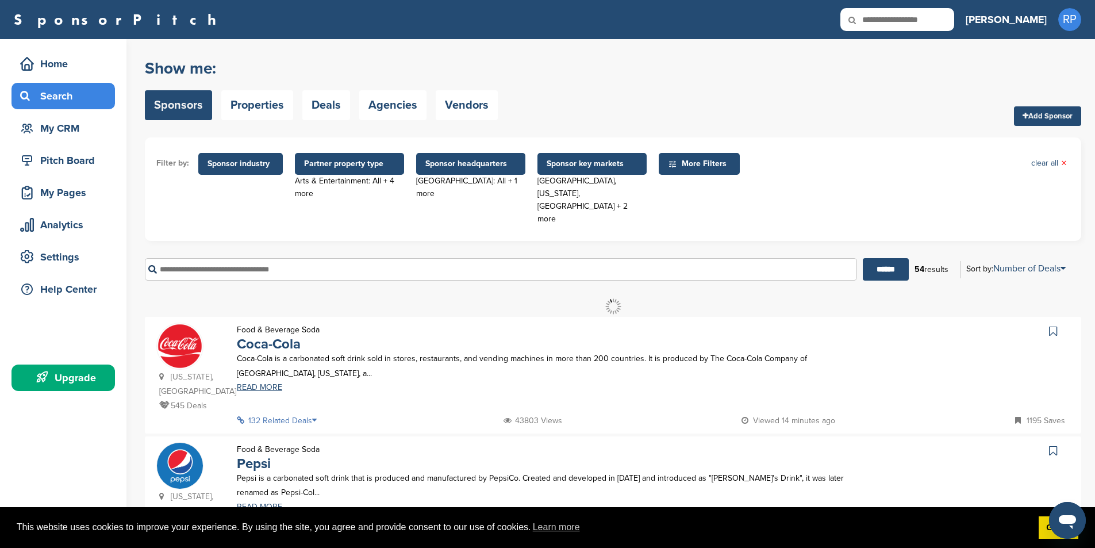
click at [455, 167] on span "Sponsor headquarters" at bounding box center [470, 163] width 91 height 13
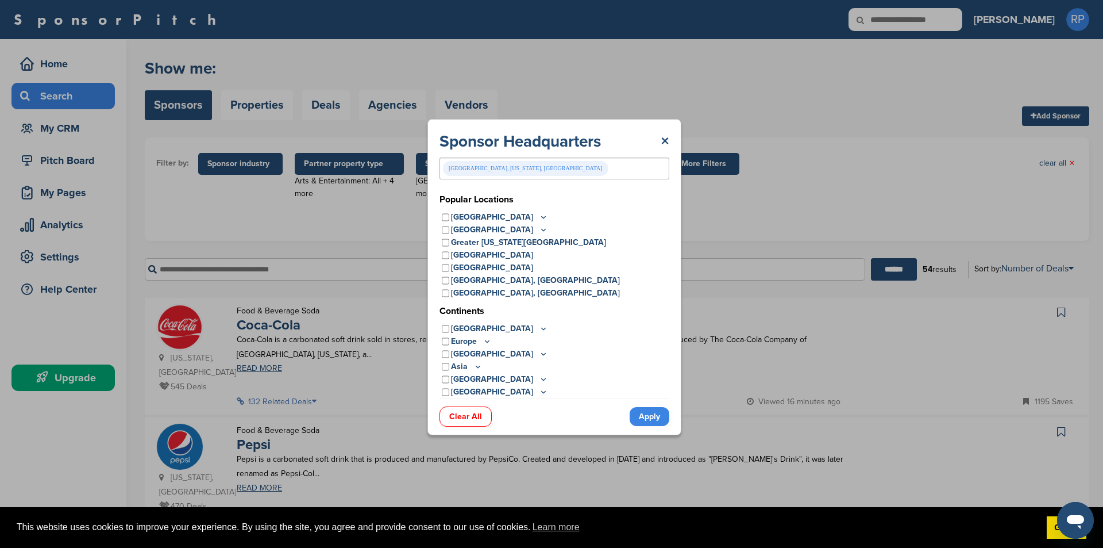
click at [659, 419] on link "Apply" at bounding box center [650, 416] width 40 height 19
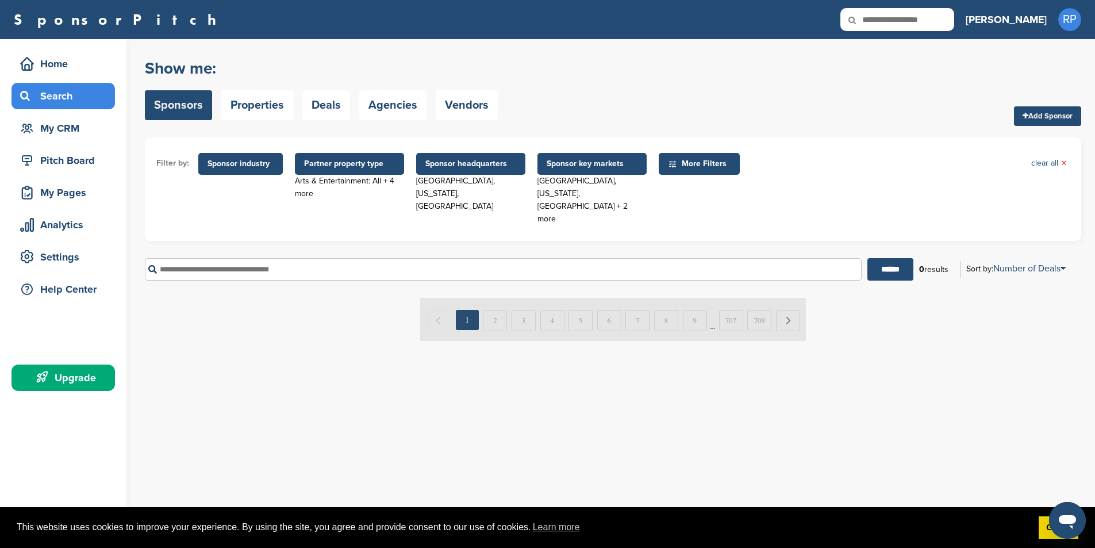
click at [462, 170] on span "Sponsor headquarters" at bounding box center [470, 164] width 109 height 22
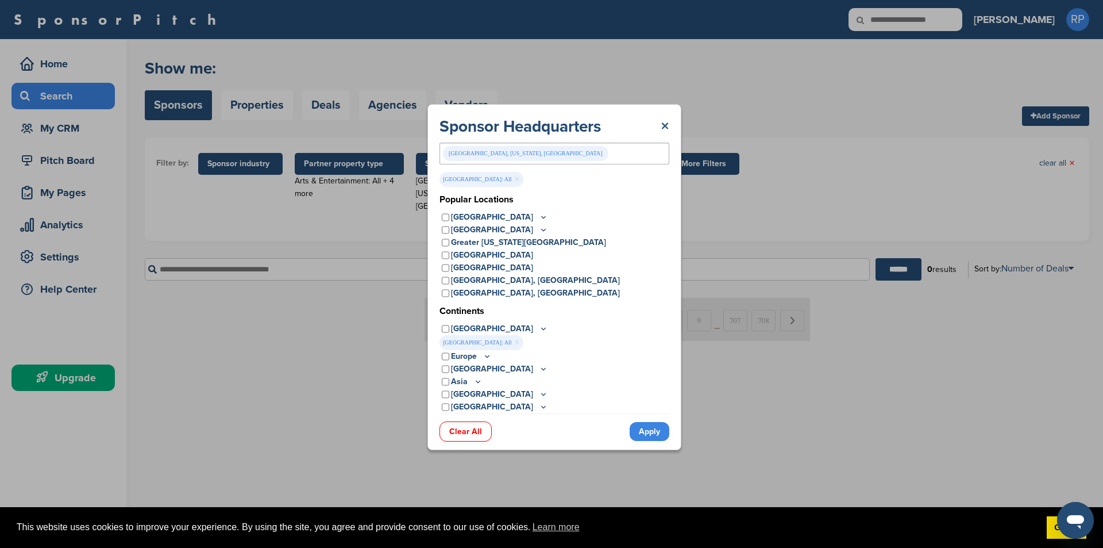
click at [667, 128] on link "×" at bounding box center [665, 126] width 9 height 21
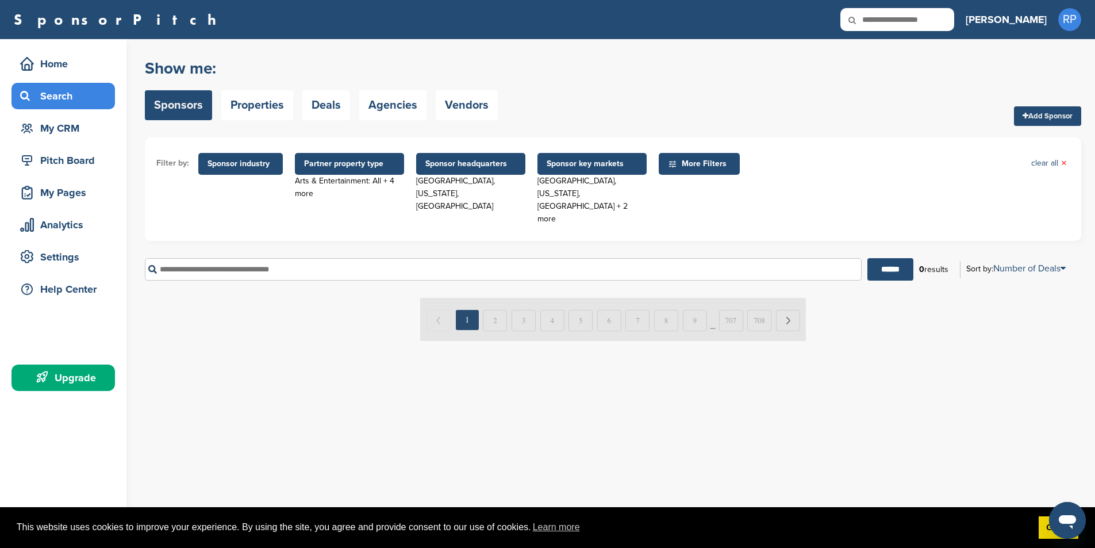
click at [471, 169] on span "Sponsor headquarters" at bounding box center [470, 163] width 91 height 13
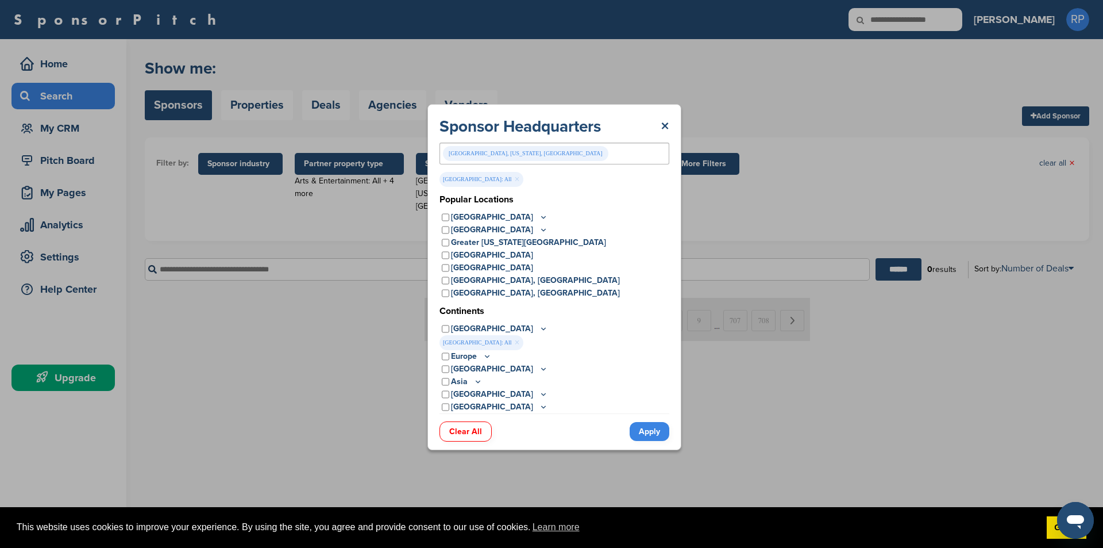
click at [644, 428] on link "Apply" at bounding box center [650, 431] width 40 height 19
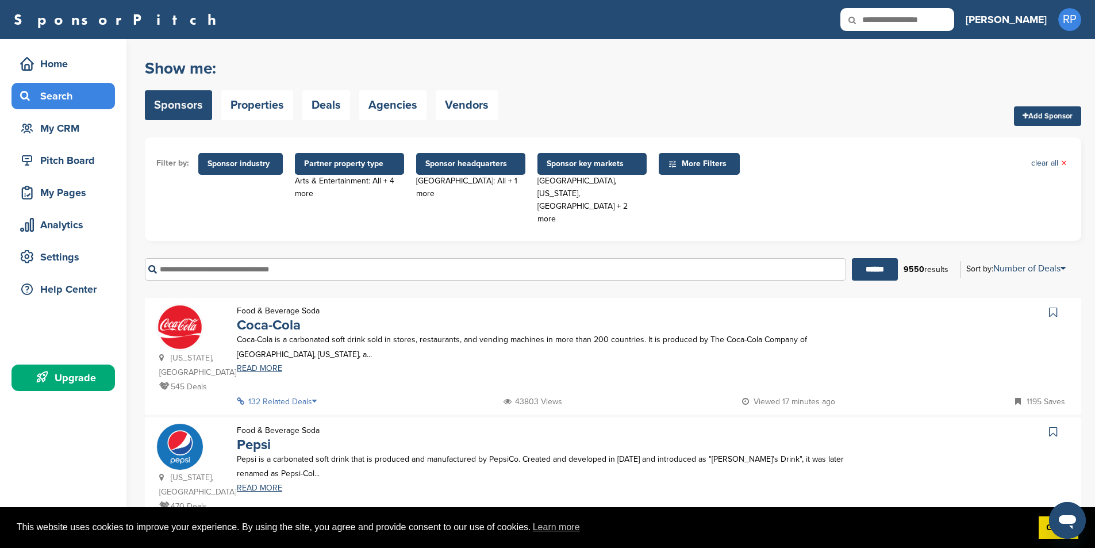
click at [566, 170] on span "Sponsor key markets" at bounding box center [591, 164] width 109 height 22
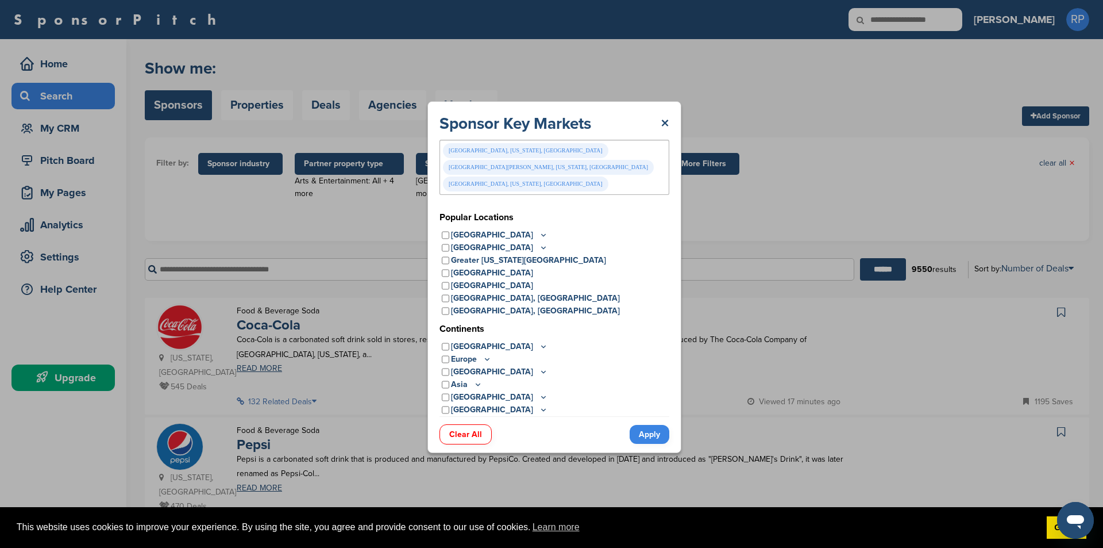
click at [655, 425] on link "Apply" at bounding box center [650, 434] width 40 height 19
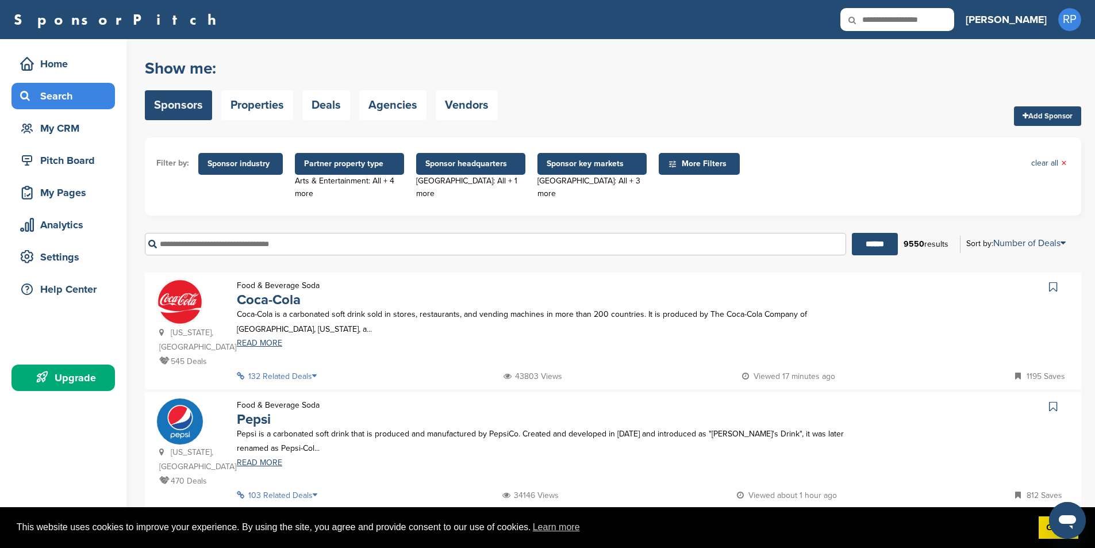
click at [551, 170] on span "Sponsor key markets" at bounding box center [591, 163] width 91 height 13
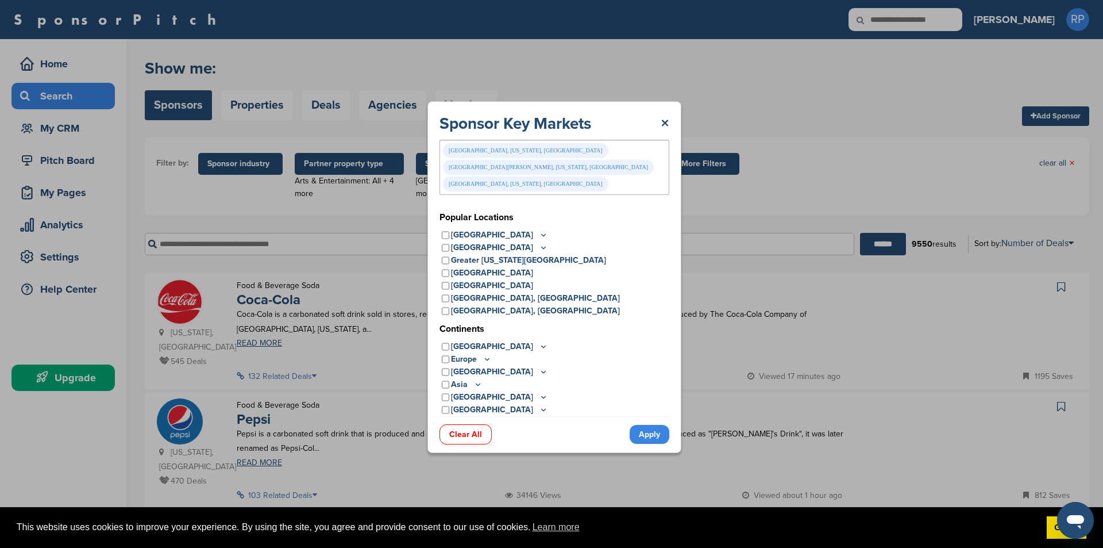
click at [652, 425] on link "Apply" at bounding box center [650, 434] width 40 height 19
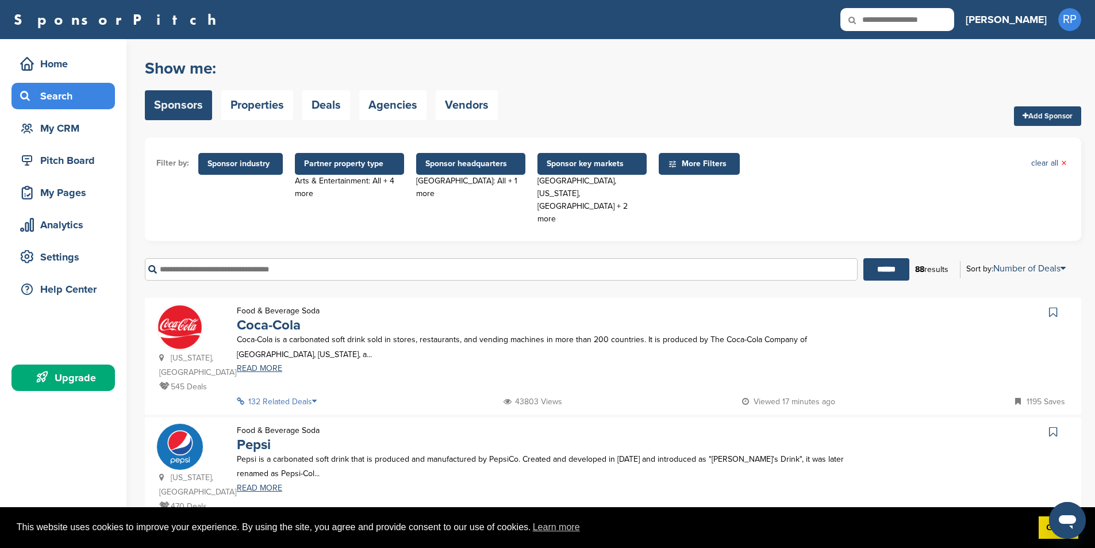
click at [586, 161] on span "Sponsor key markets" at bounding box center [591, 163] width 91 height 13
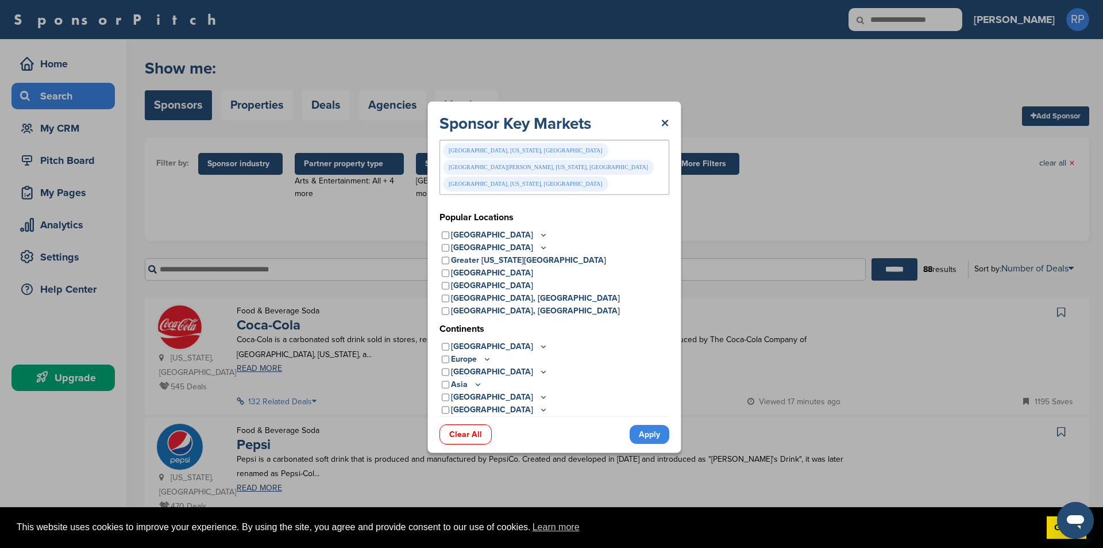
click at [609, 176] on div "Lee County, Florida, USA" at bounding box center [526, 183] width 166 height 15
click at [610, 176] on div "Lee County, Florida, USA" at bounding box center [526, 184] width 167 height 16
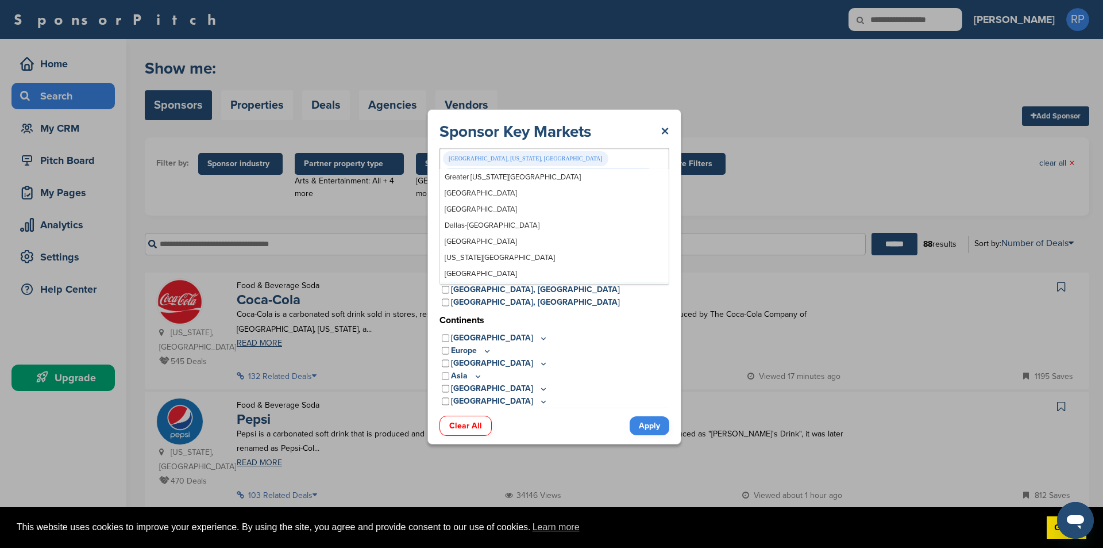
click at [649, 420] on link "Apply" at bounding box center [650, 425] width 40 height 19
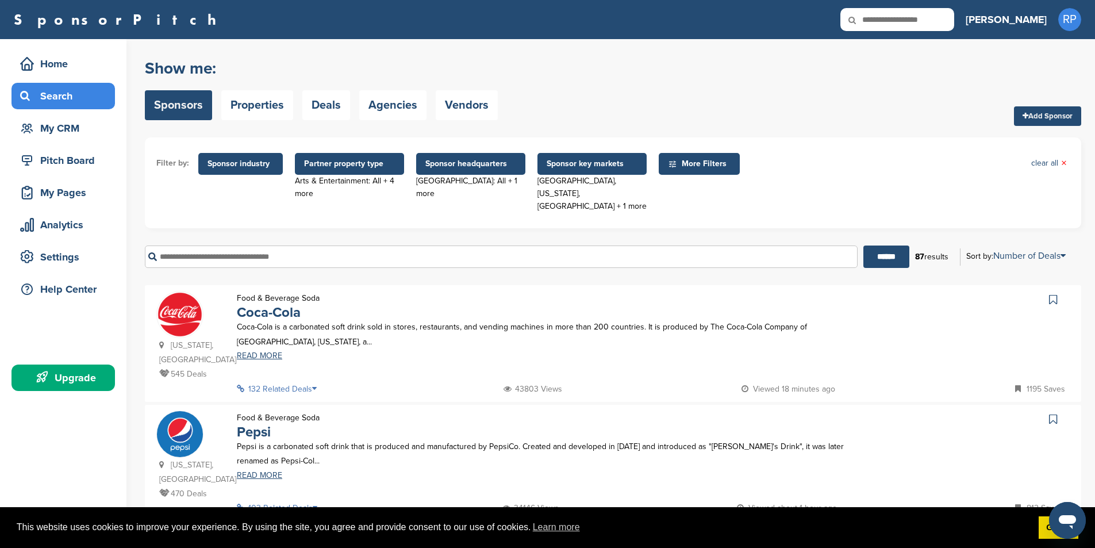
click at [676, 170] on span "More Filters" at bounding box center [699, 164] width 81 height 22
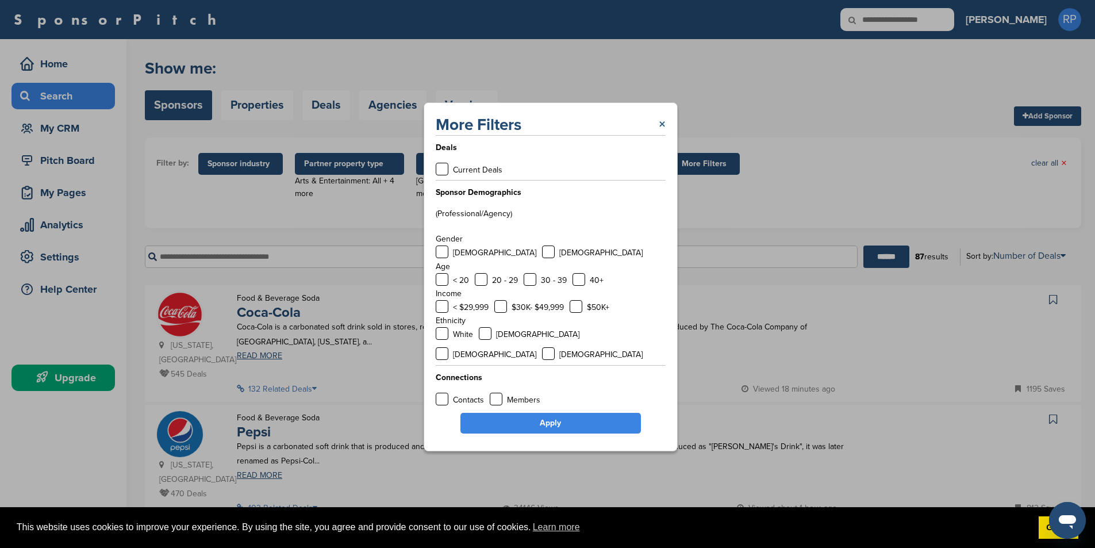
click at [663, 133] on link "×" at bounding box center [662, 124] width 7 height 21
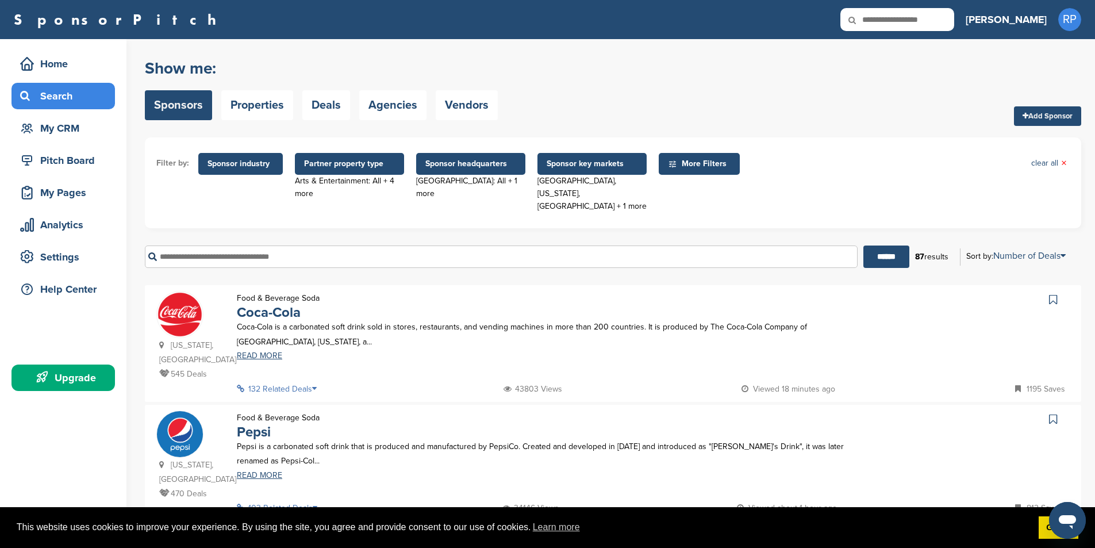
click at [596, 160] on span "Sponsor key markets" at bounding box center [591, 163] width 91 height 13
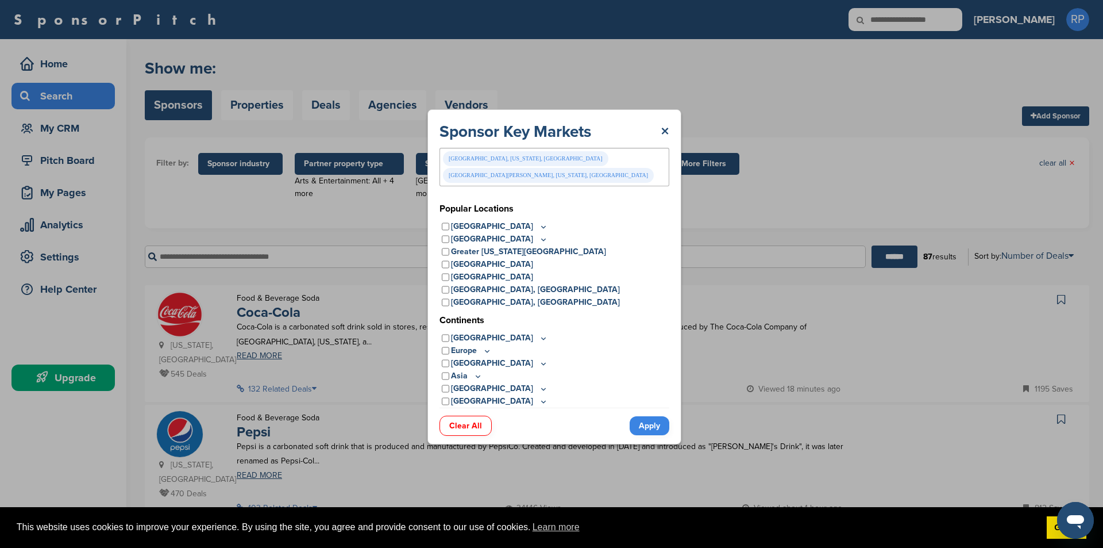
click at [534, 168] on div "Fort Myers, Florida, USA" at bounding box center [548, 175] width 211 height 15
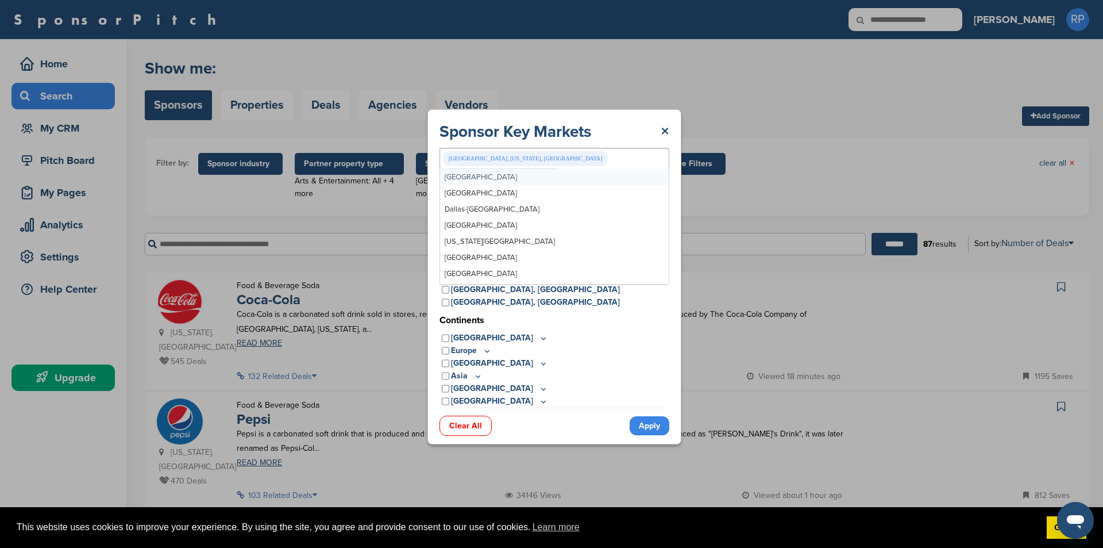
click at [548, 168] on div "Greater New York Metro" at bounding box center [503, 175] width 120 height 15
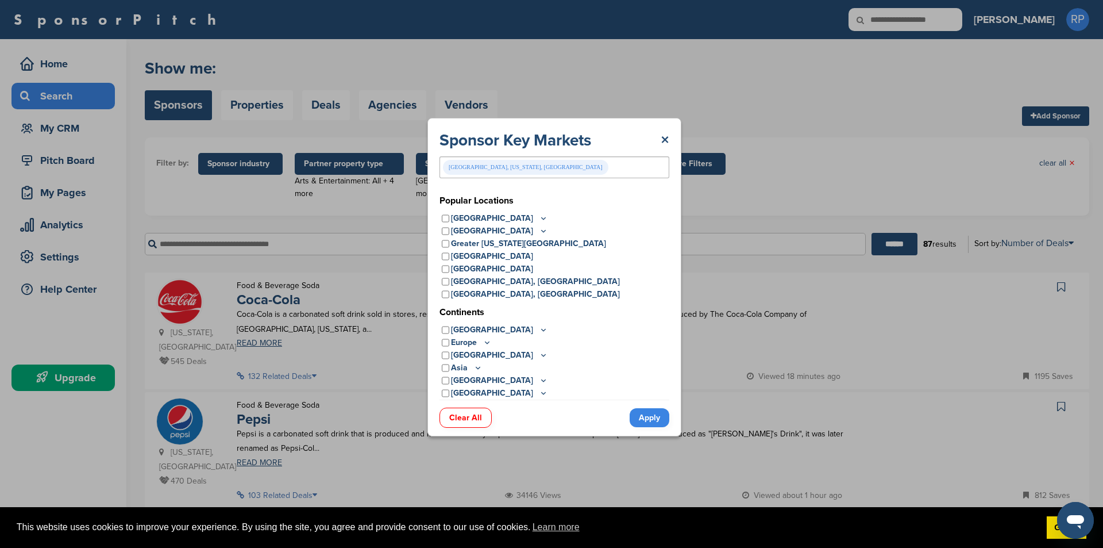
click at [646, 414] on link "Apply" at bounding box center [650, 417] width 40 height 19
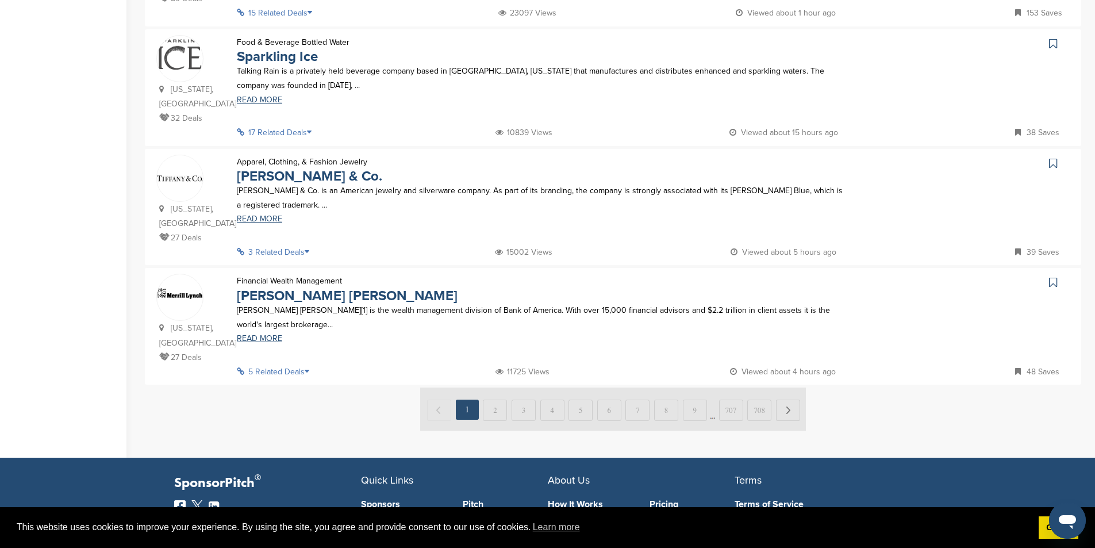
scroll to position [1196, 0]
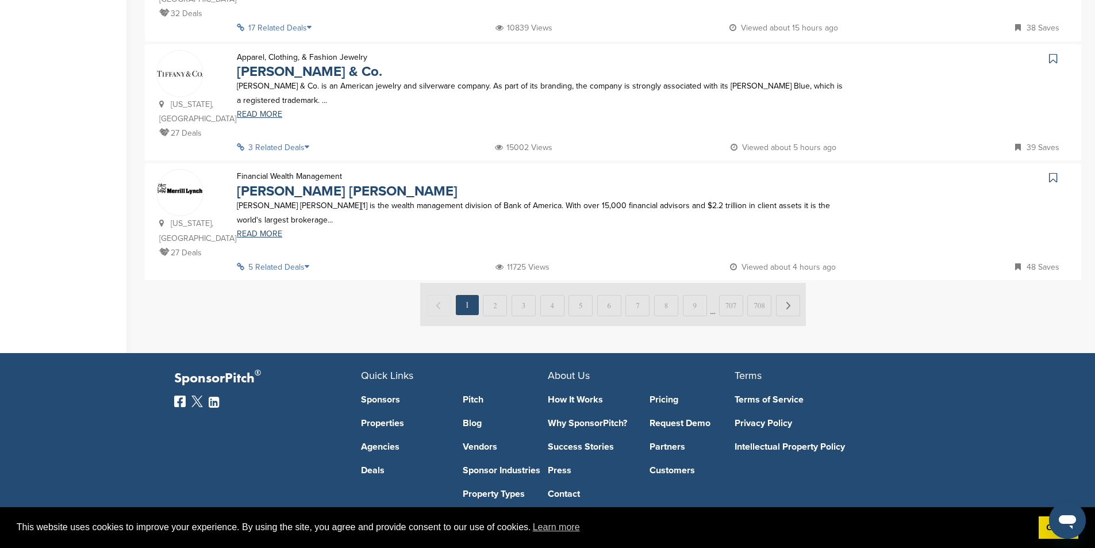
click at [497, 283] on img at bounding box center [613, 304] width 386 height 43
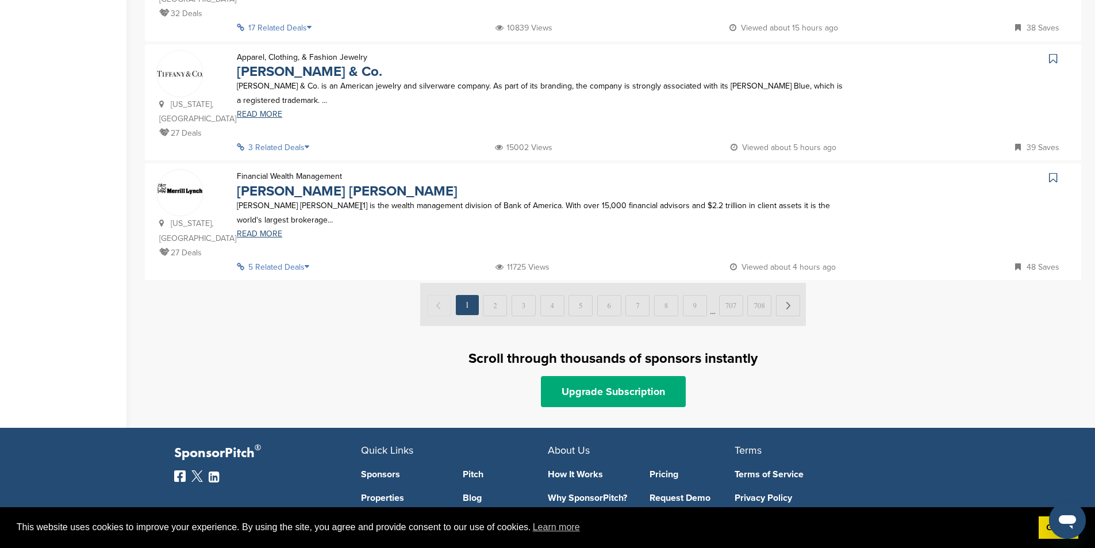
click at [496, 283] on img at bounding box center [613, 304] width 386 height 43
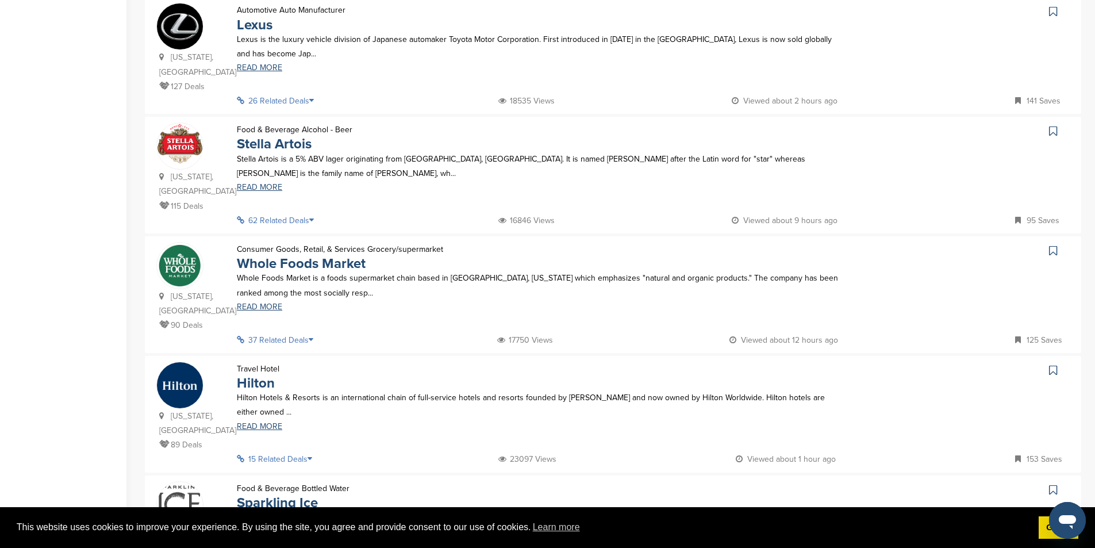
scroll to position [679, 0]
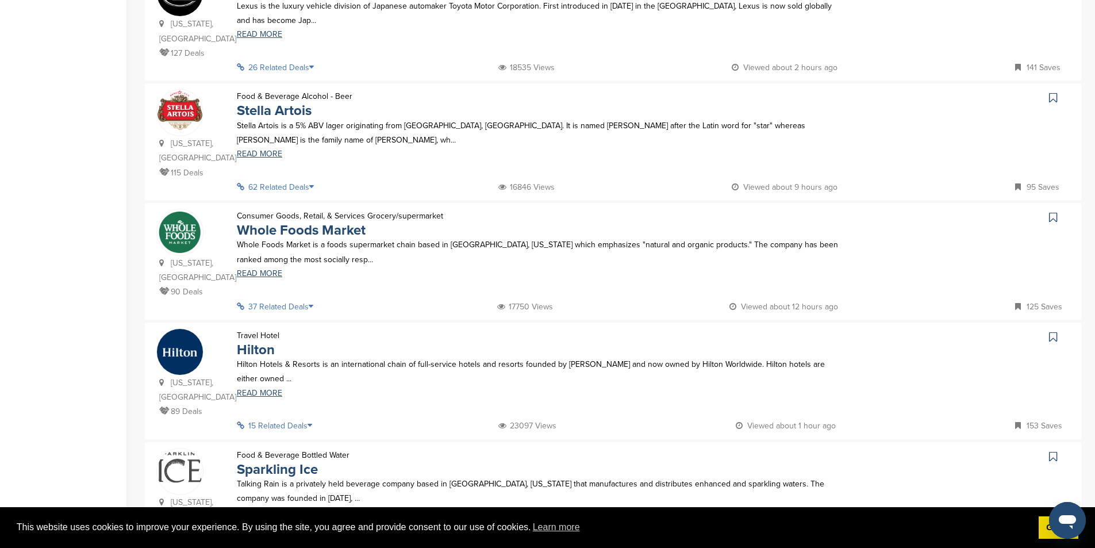
click at [291, 180] on p "62 Related Deals" at bounding box center [279, 187] width 84 height 14
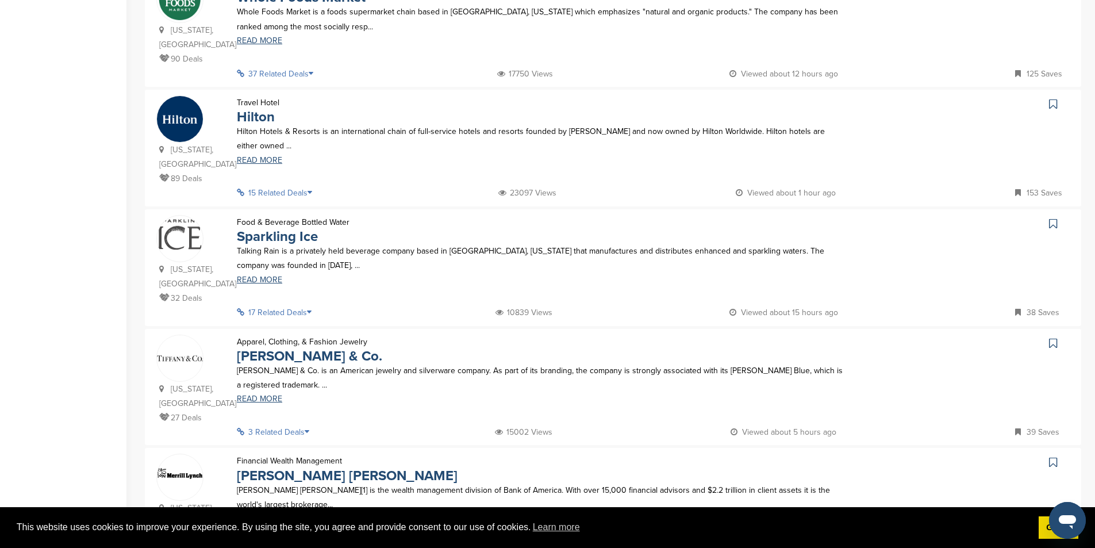
scroll to position [1254, 0]
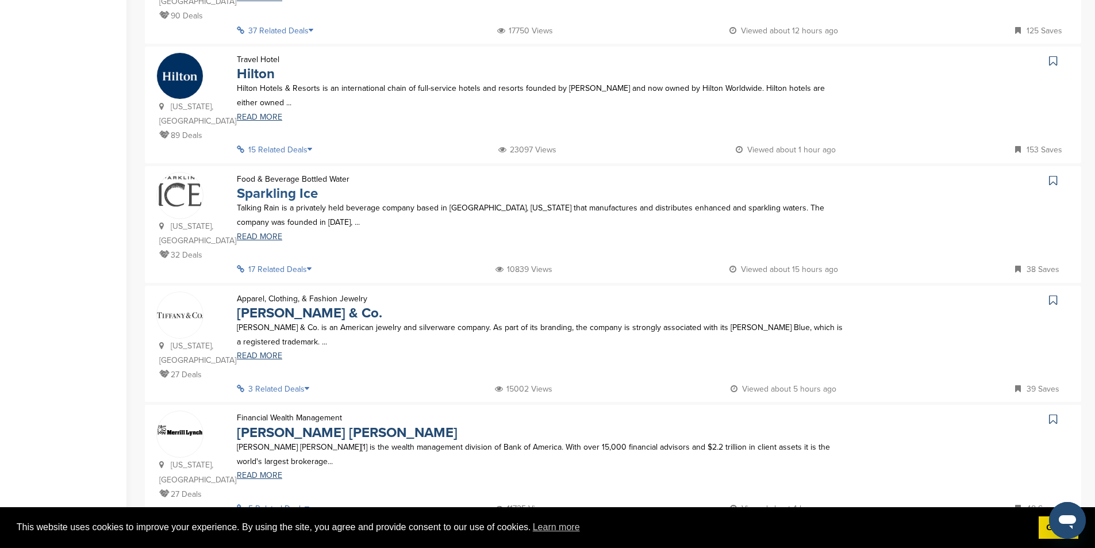
click at [259, 185] on link "Sparkling Ice" at bounding box center [277, 193] width 81 height 17
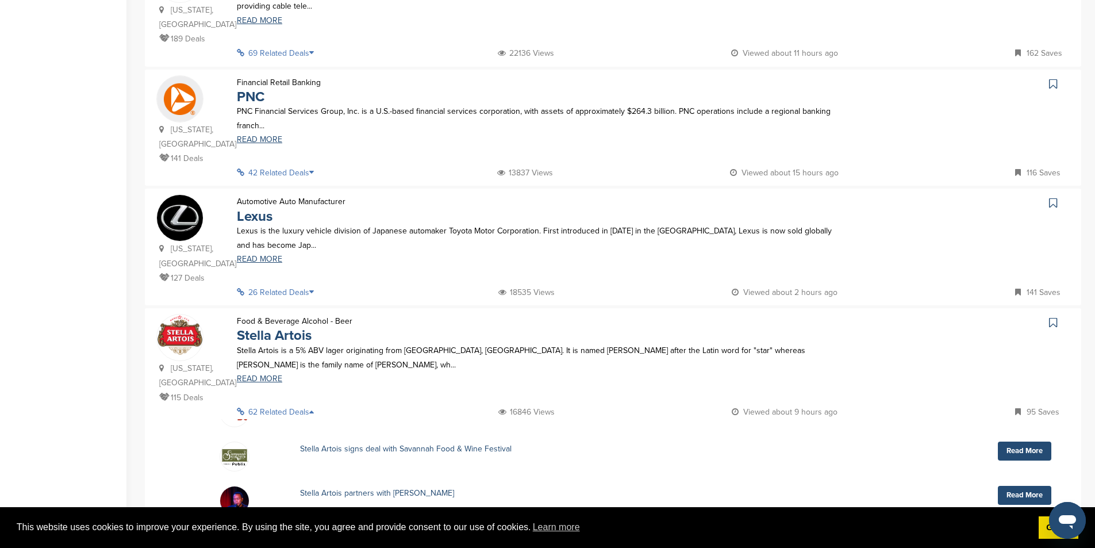
scroll to position [449, 0]
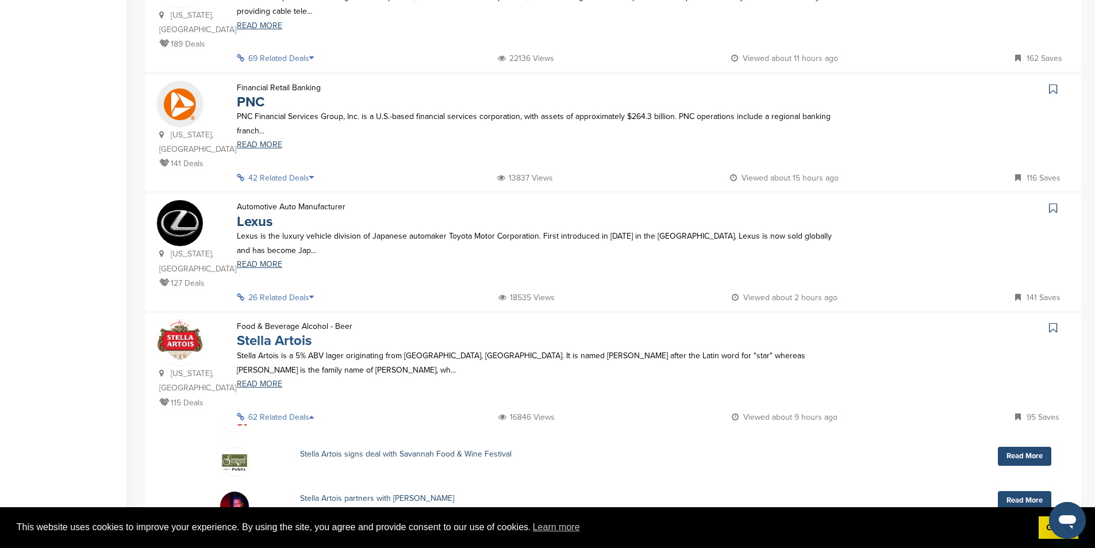
click at [264, 332] on link "Stella Artois" at bounding box center [274, 340] width 75 height 17
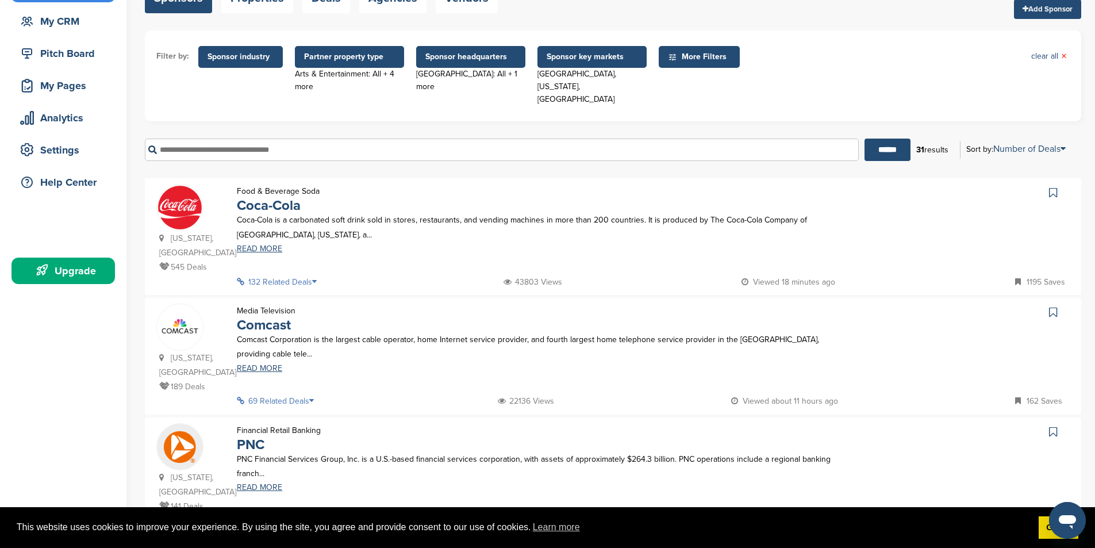
scroll to position [0, 0]
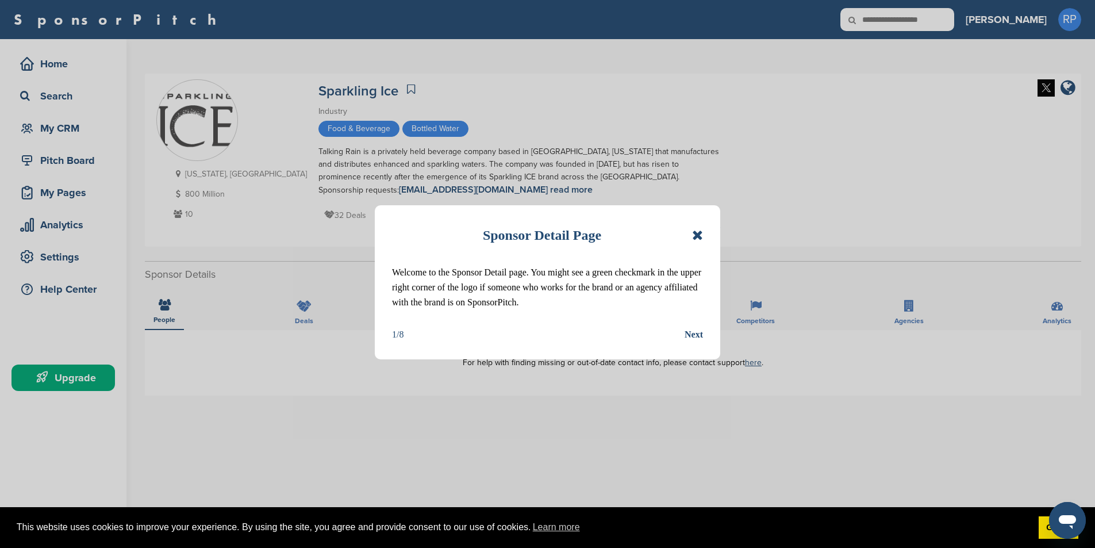
click at [695, 232] on icon at bounding box center [697, 235] width 11 height 14
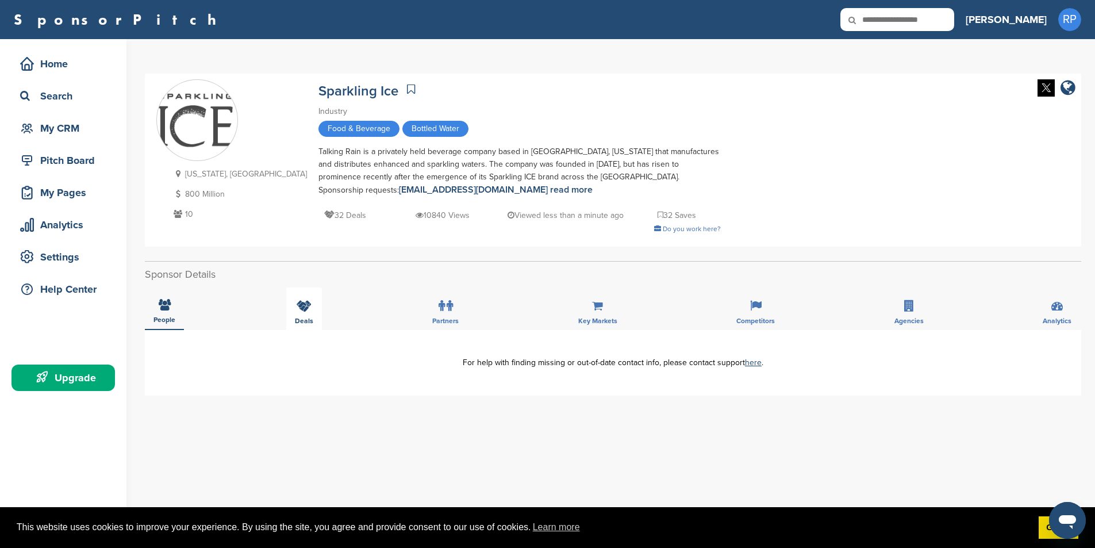
click at [306, 305] on icon at bounding box center [304, 305] width 15 height 11
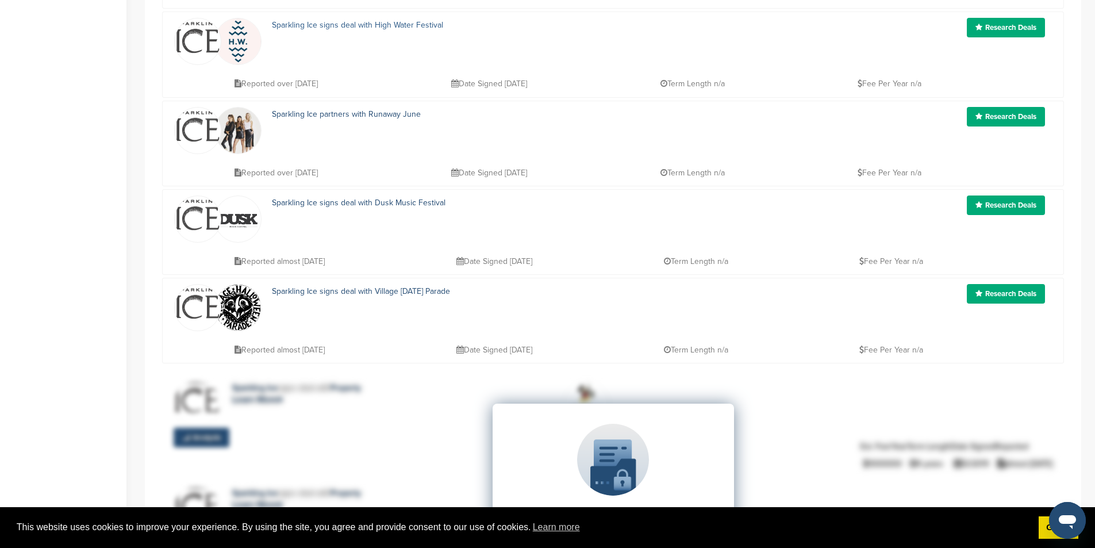
scroll to position [460, 0]
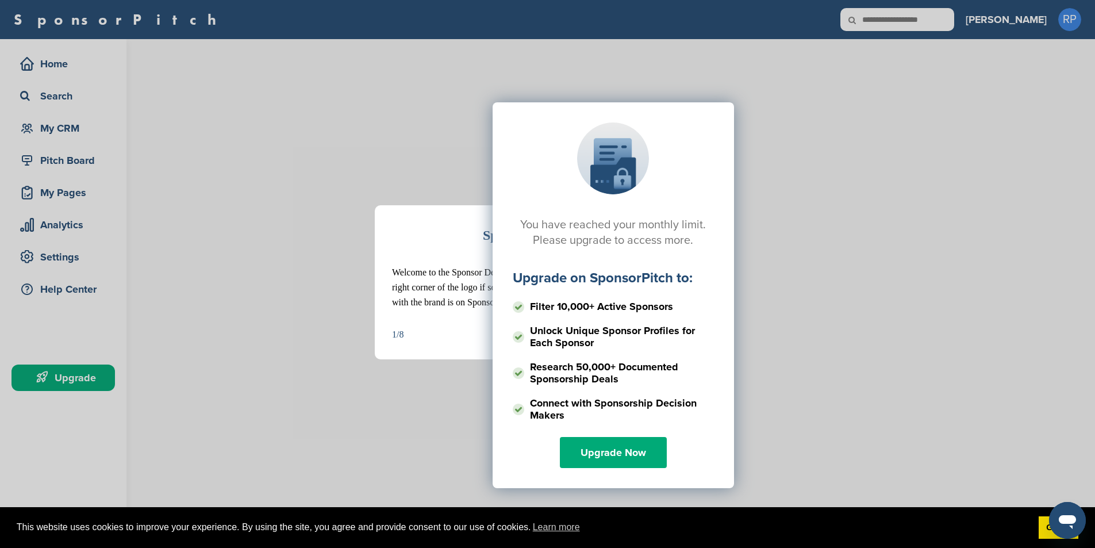
click at [383, 191] on div "You have reached your monthly limit. Please upgrade to access more. Upgrade on …" at bounding box center [613, 217] width 936 height 287
